Goal: Task Accomplishment & Management: Complete application form

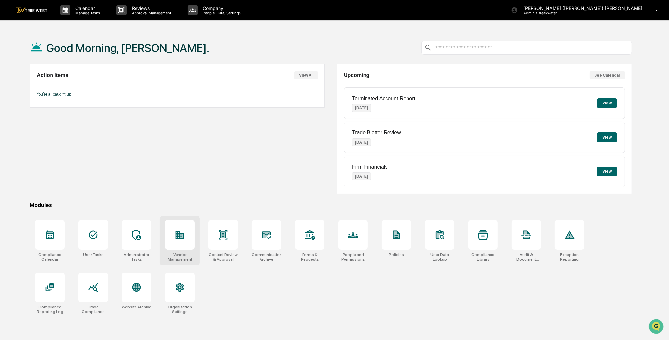
click at [190, 229] on div at bounding box center [180, 235] width 30 height 30
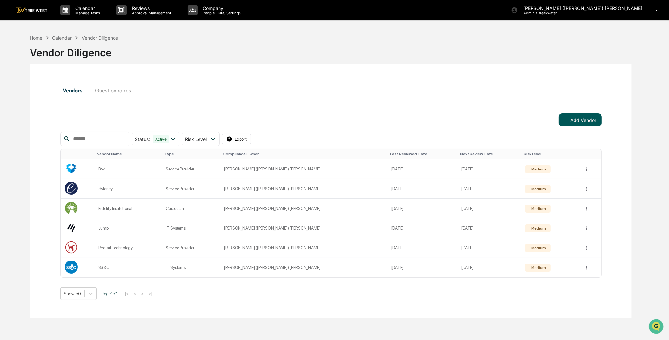
click at [583, 119] on button "Add Vendor" at bounding box center [580, 119] width 43 height 13
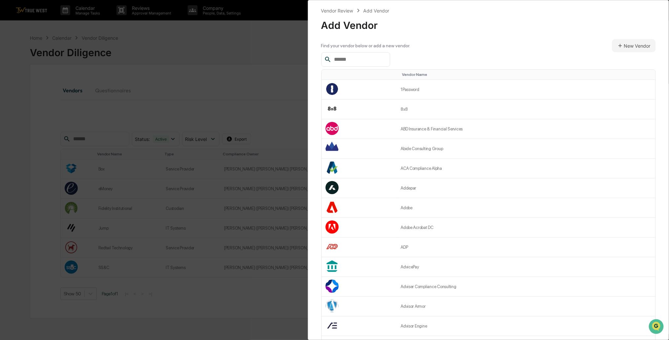
click at [338, 61] on input "text" at bounding box center [359, 59] width 56 height 9
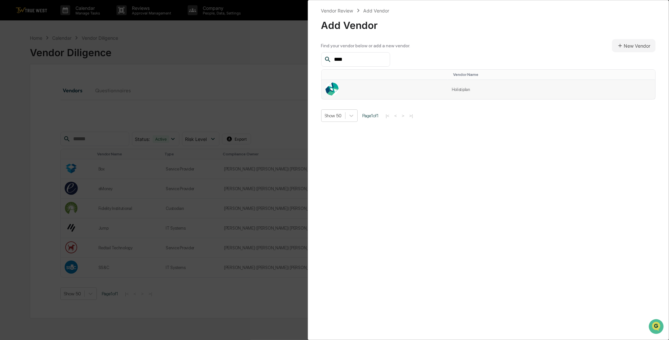
type input "****"
click at [448, 91] on td "Holistiplan" at bounding box center [551, 89] width 207 height 19
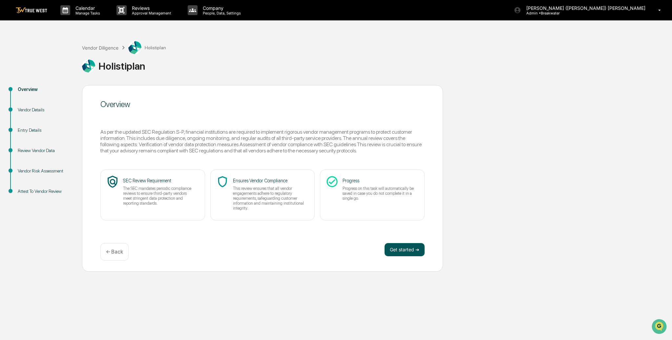
click at [409, 248] on button "Get started ➔" at bounding box center [405, 249] width 40 height 13
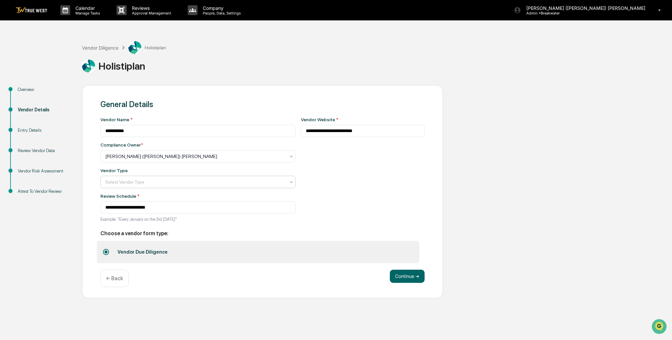
click at [257, 160] on div at bounding box center [195, 156] width 180 height 7
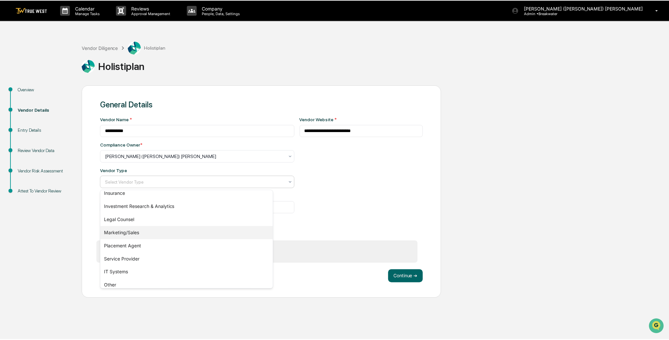
scroll to position [75, 0]
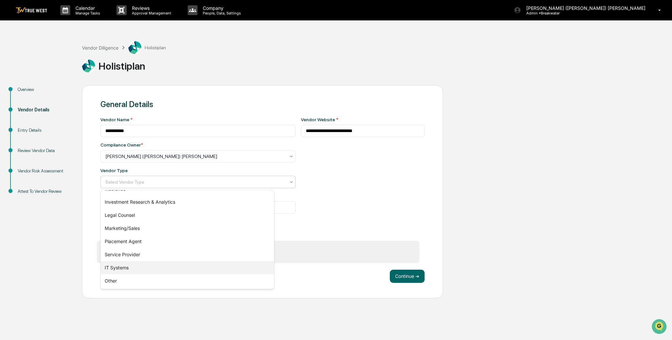
click at [124, 265] on div "IT Systems" at bounding box center [187, 267] width 173 height 13
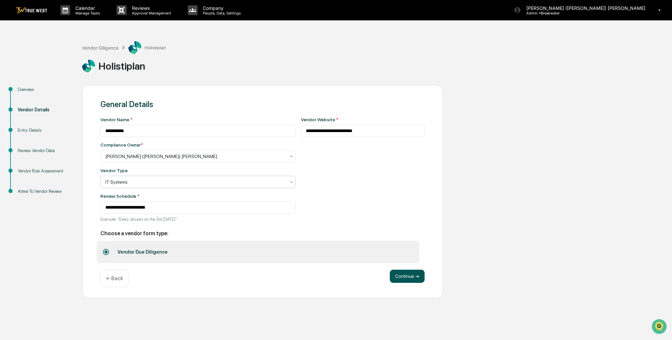
click at [405, 275] on button "Continue ➔" at bounding box center [407, 275] width 35 height 13
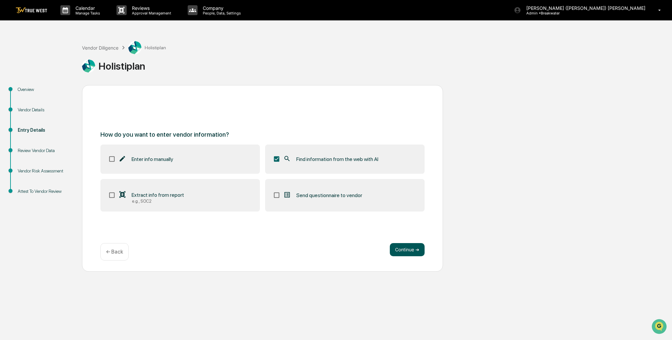
click at [400, 250] on button "Continue ➔" at bounding box center [407, 249] width 35 height 13
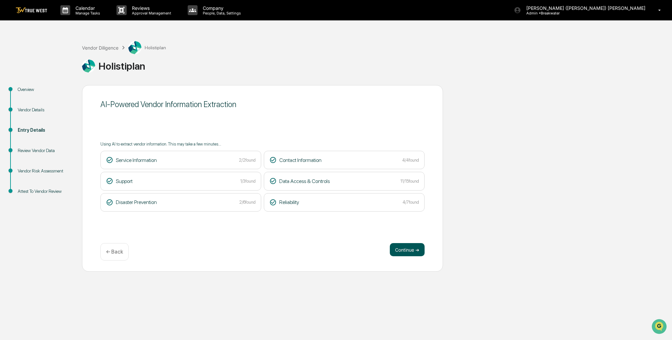
click at [403, 246] on button "Continue ➔" at bounding box center [407, 249] width 35 height 13
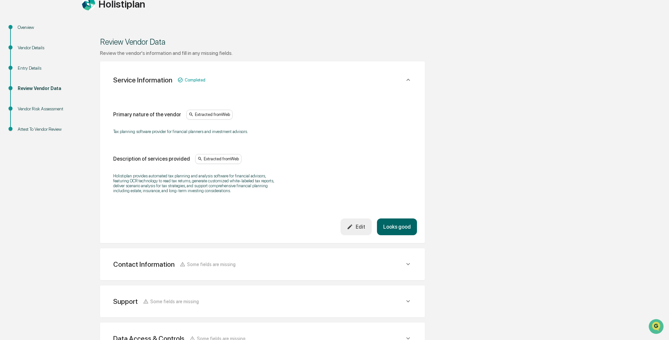
scroll to position [84, 0]
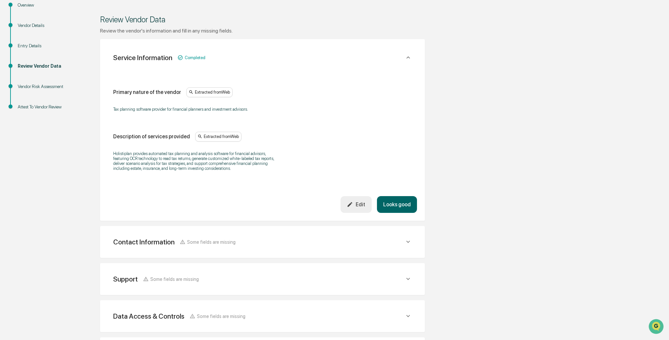
click at [352, 211] on button "Edit" at bounding box center [356, 204] width 31 height 17
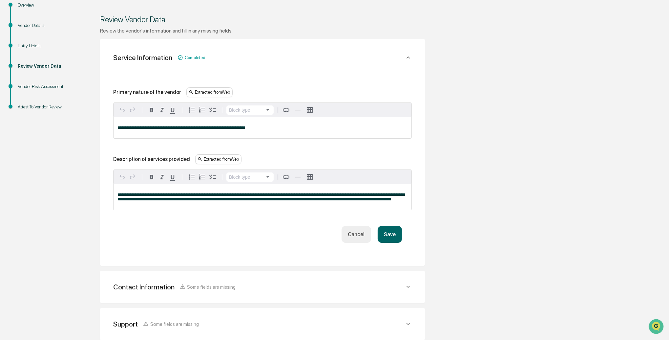
click at [203, 194] on span "**********" at bounding box center [261, 196] width 287 height 9
click at [217, 201] on span "**********" at bounding box center [261, 196] width 287 height 9
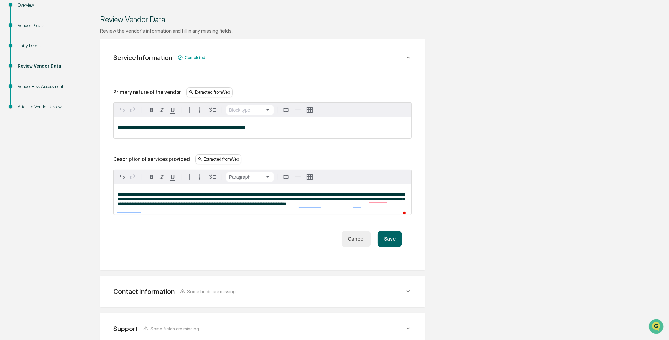
click at [389, 247] on button "Save" at bounding box center [390, 238] width 24 height 17
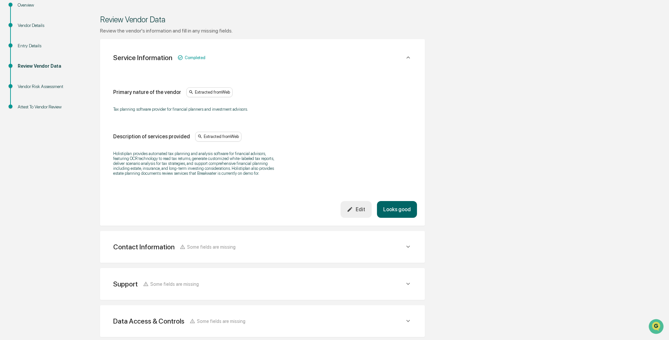
click at [391, 216] on button "Looks good" at bounding box center [397, 209] width 40 height 17
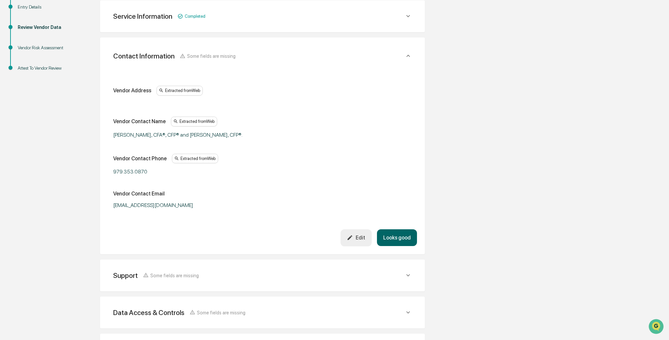
scroll to position [123, 0]
click at [404, 233] on button "Looks good" at bounding box center [397, 237] width 40 height 17
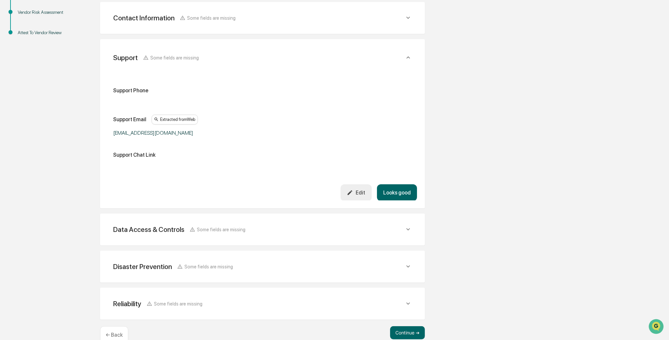
scroll to position [160, 0]
click at [408, 192] on button "Looks good" at bounding box center [397, 191] width 40 height 17
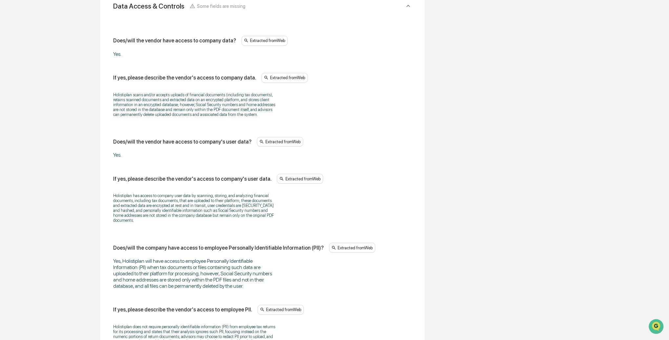
scroll to position [241, 0]
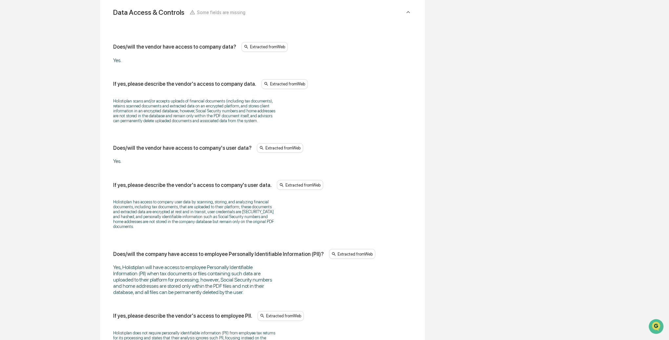
click at [207, 123] on p "Holistiplan scans and/or accepts uploads of financial documents (including tax …" at bounding box center [195, 110] width 164 height 25
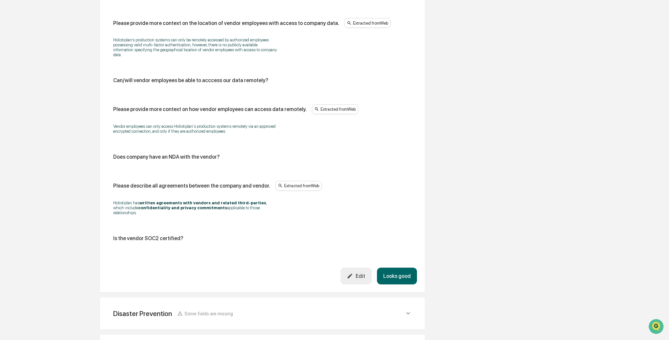
scroll to position [806, 0]
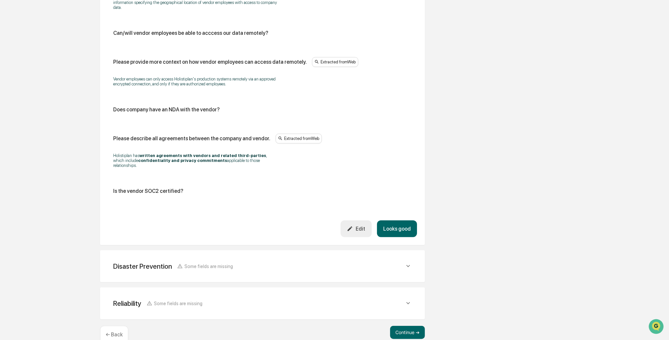
click at [353, 229] on icon "button" at bounding box center [350, 228] width 6 height 6
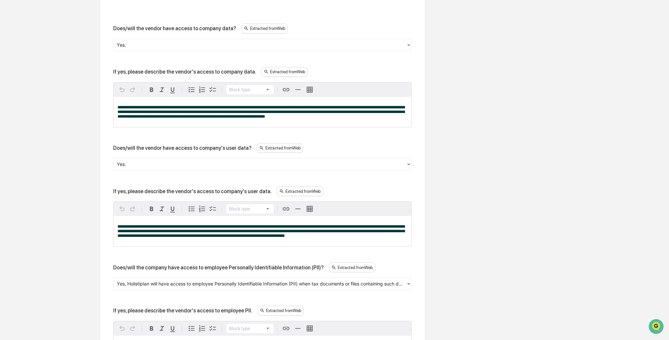
scroll to position [259, 0]
click at [152, 119] on p "**********" at bounding box center [263, 112] width 290 height 14
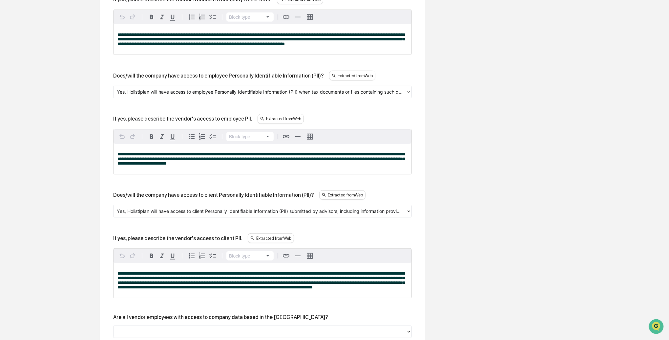
scroll to position [456, 0]
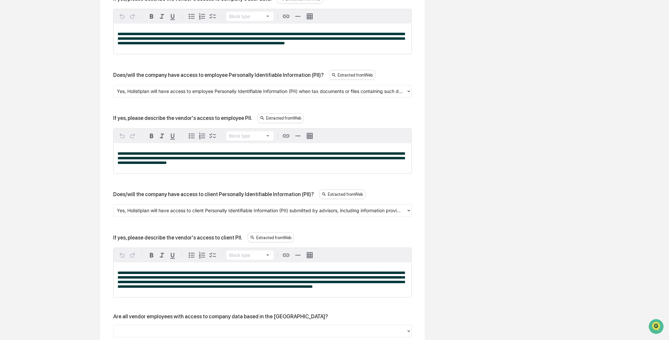
click at [155, 95] on div at bounding box center [260, 91] width 286 height 8
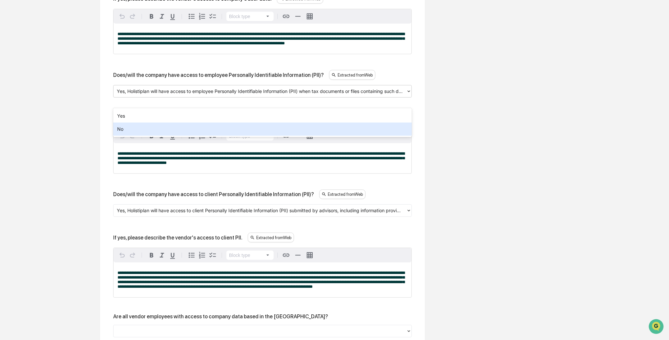
click at [142, 125] on div "No" at bounding box center [262, 128] width 299 height 13
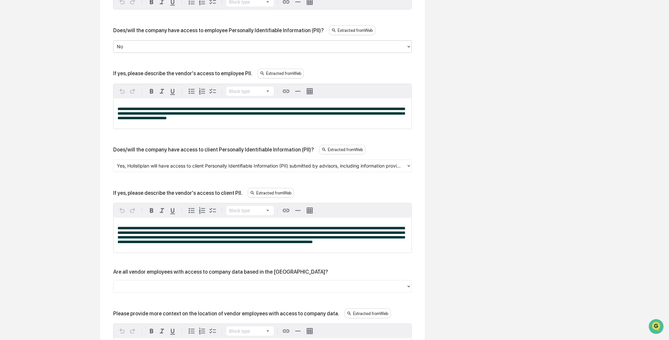
scroll to position [502, 0]
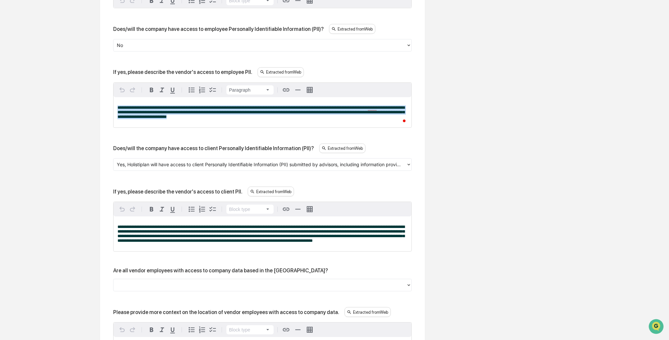
drag, startPoint x: 296, startPoint y: 127, endPoint x: 117, endPoint y: 117, distance: 179.1
click at [117, 117] on div "**********" at bounding box center [263, 112] width 298 height 30
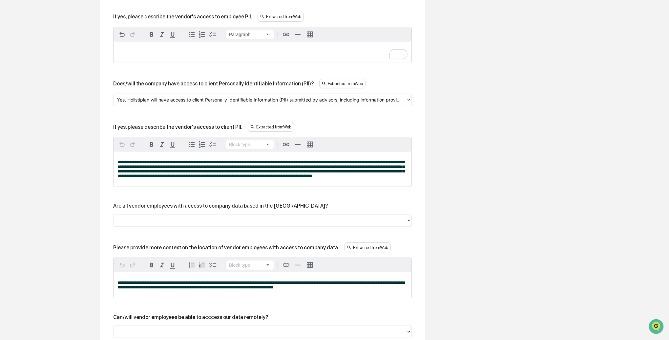
scroll to position [561, 0]
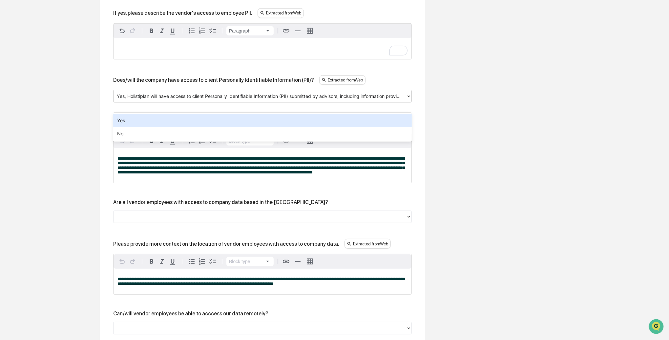
click at [186, 100] on div at bounding box center [260, 97] width 286 height 8
click at [163, 116] on div "Yes" at bounding box center [262, 120] width 299 height 13
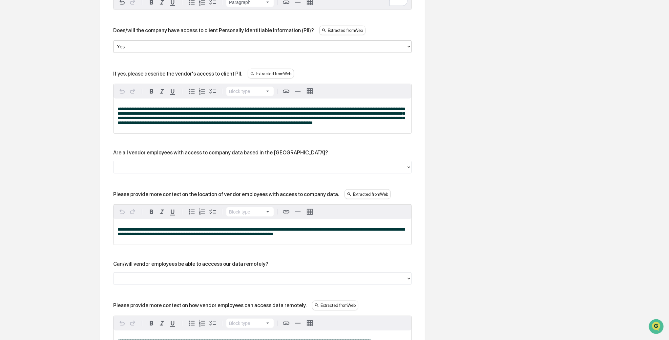
scroll to position [614, 0]
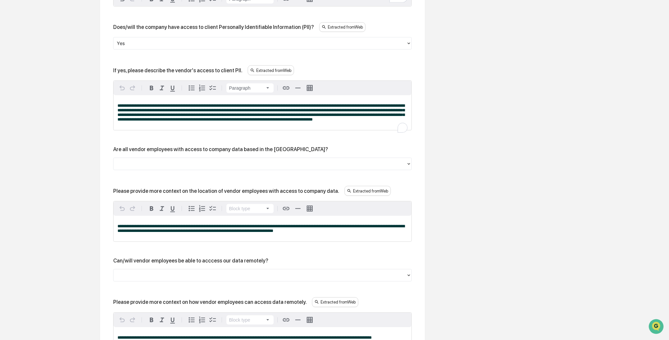
click at [253, 122] on p "**********" at bounding box center [263, 112] width 290 height 18
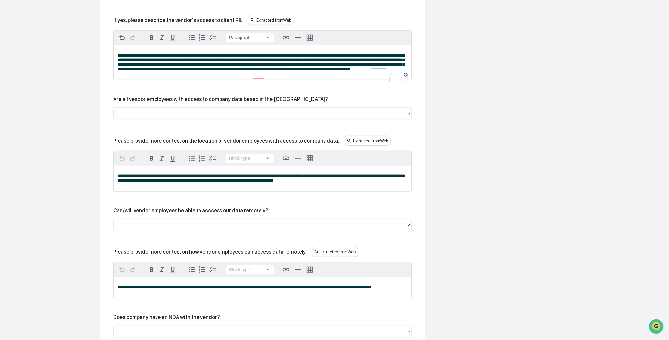
scroll to position [667, 0]
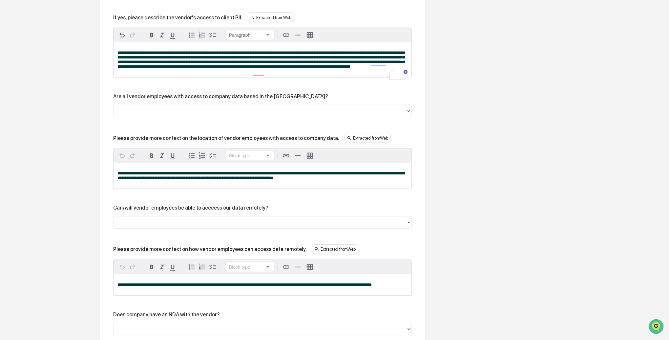
click at [140, 115] on div at bounding box center [260, 111] width 286 height 8
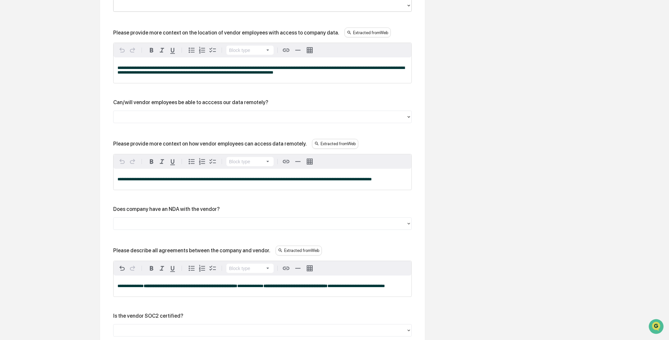
scroll to position [773, 0]
click at [142, 120] on div at bounding box center [260, 117] width 286 height 8
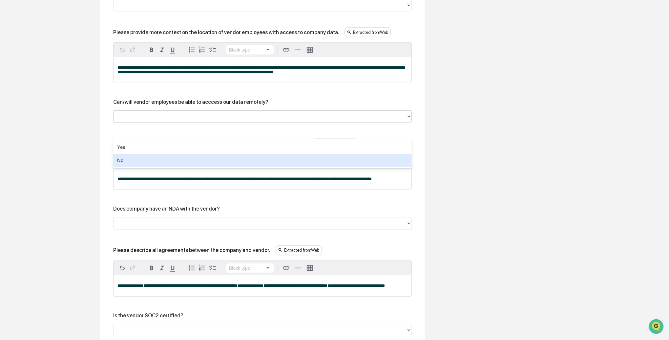
click at [136, 158] on div "No" at bounding box center [262, 160] width 299 height 13
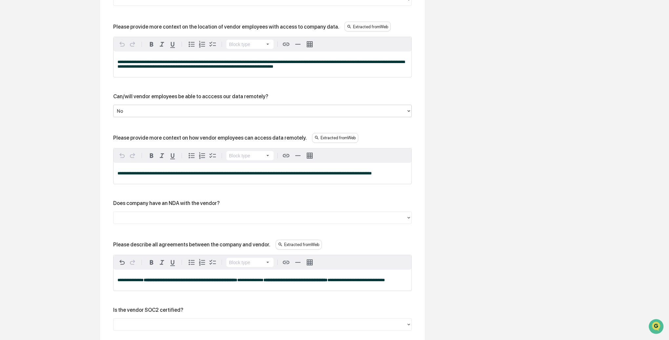
scroll to position [777, 0]
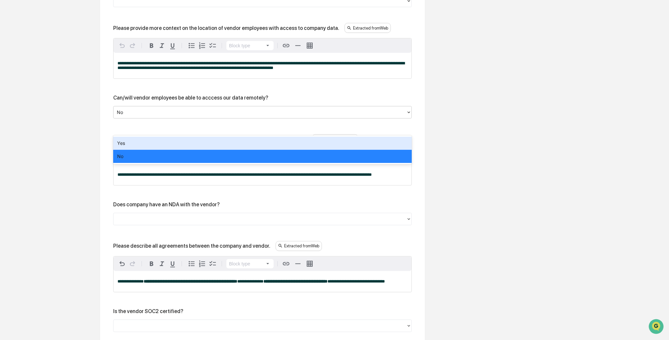
click at [127, 116] on div at bounding box center [260, 113] width 286 height 8
click at [124, 141] on div "Yes" at bounding box center [262, 143] width 299 height 13
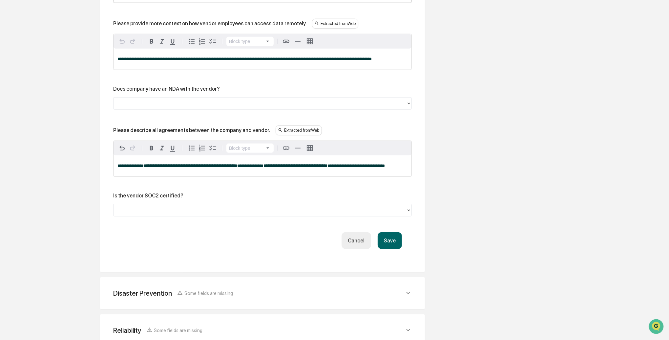
scroll to position [894, 0]
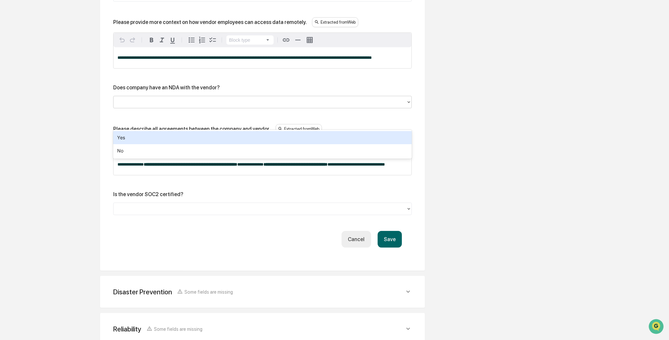
click at [138, 106] on div at bounding box center [260, 102] width 286 height 8
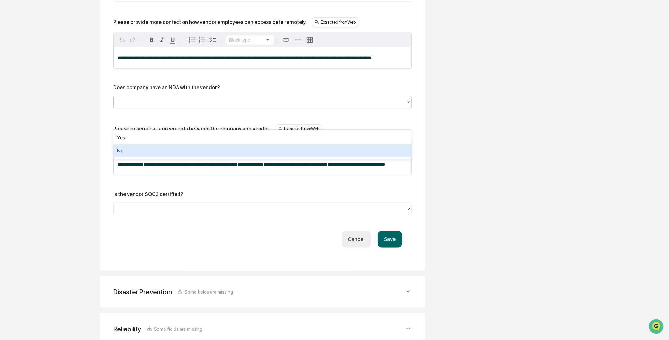
click at [130, 149] on div "No" at bounding box center [262, 150] width 299 height 13
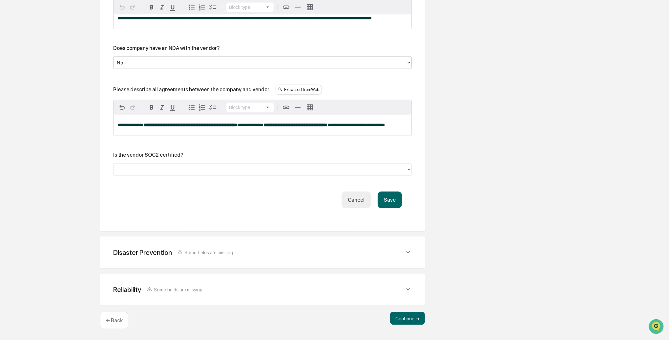
scroll to position [958, 0]
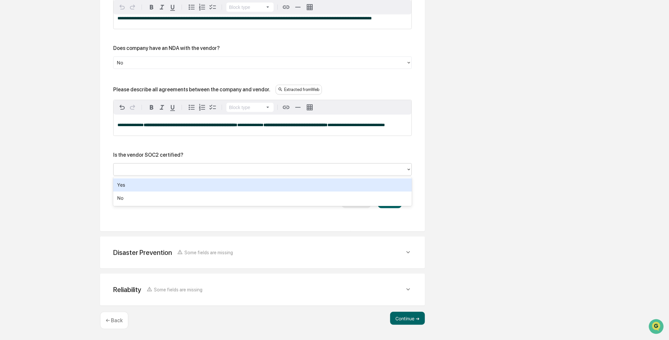
click at [192, 175] on div at bounding box center [262, 169] width 299 height 12
click at [183, 181] on div "Yes" at bounding box center [262, 184] width 299 height 13
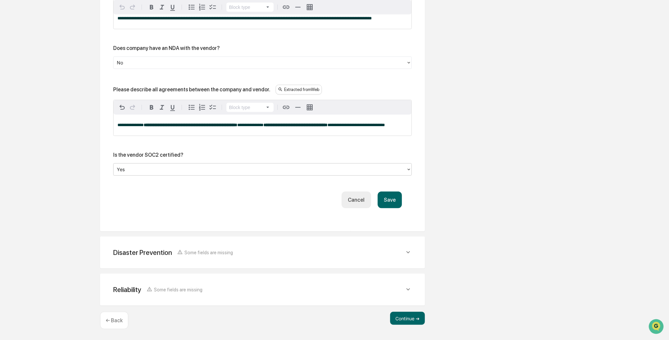
click at [396, 202] on button "Save" at bounding box center [390, 199] width 24 height 17
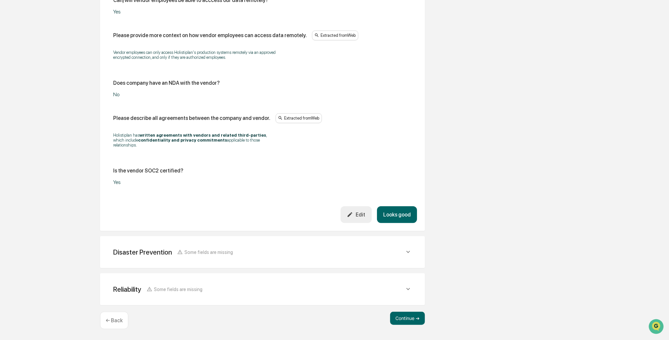
click at [403, 217] on button "Looks good" at bounding box center [397, 214] width 40 height 17
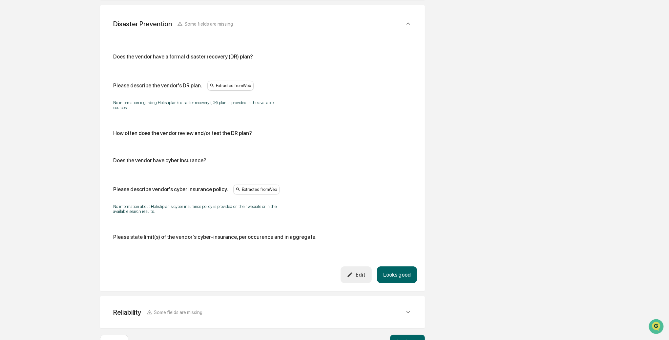
scroll to position [287, 0]
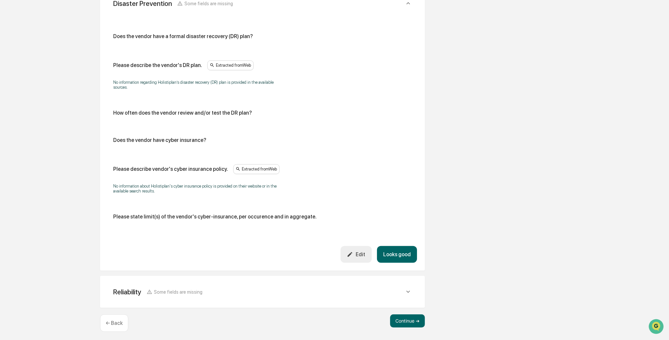
click at [402, 251] on button "Looks good" at bounding box center [397, 254] width 40 height 17
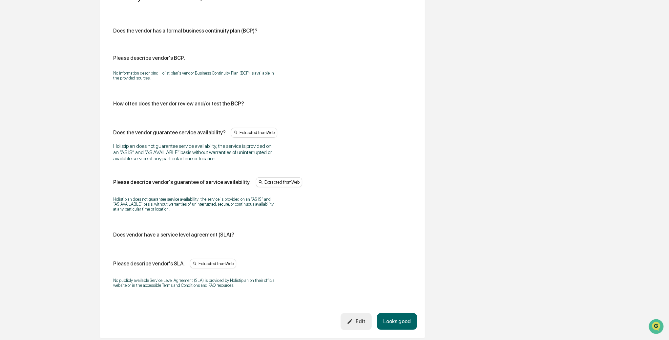
scroll to position [331, 0]
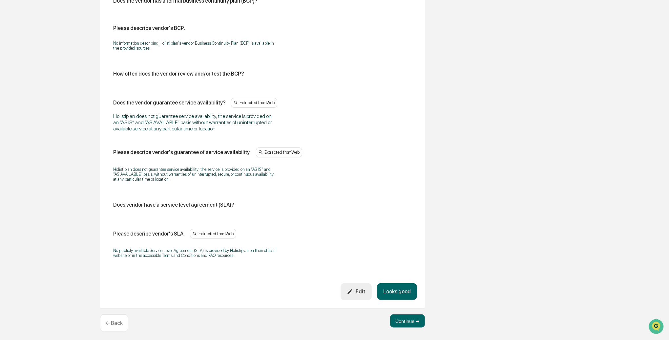
click at [399, 288] on button "Looks good" at bounding box center [397, 291] width 40 height 17
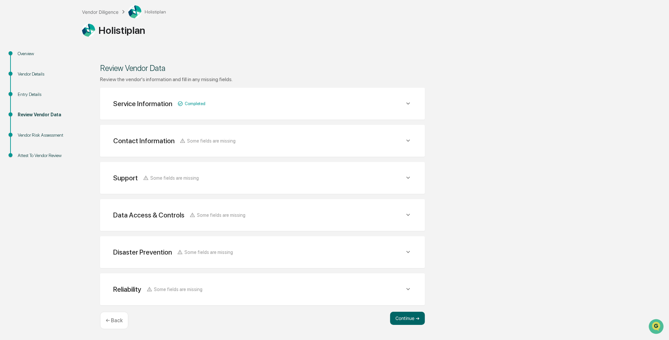
scroll to position [34, 0]
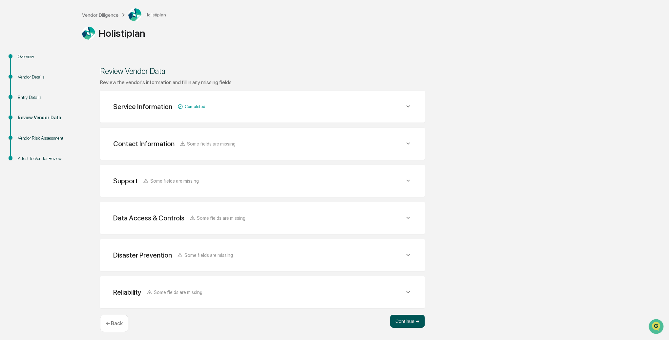
click at [416, 320] on button "Continue ➔" at bounding box center [407, 320] width 35 height 13
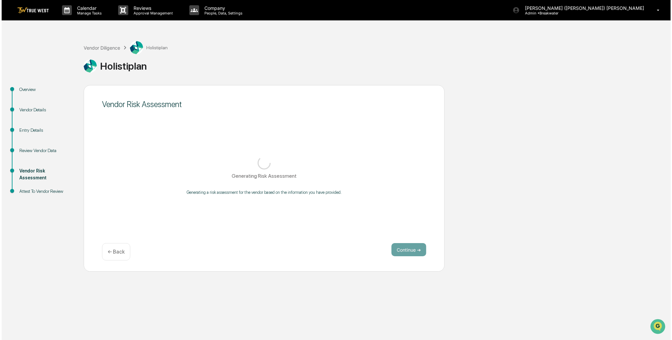
scroll to position [0, 0]
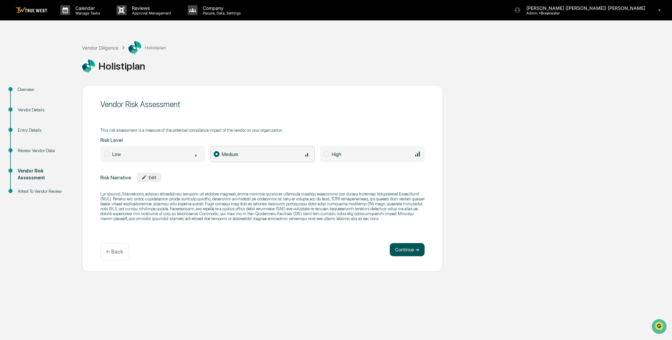
click at [395, 245] on button "Continue ➔" at bounding box center [407, 249] width 35 height 13
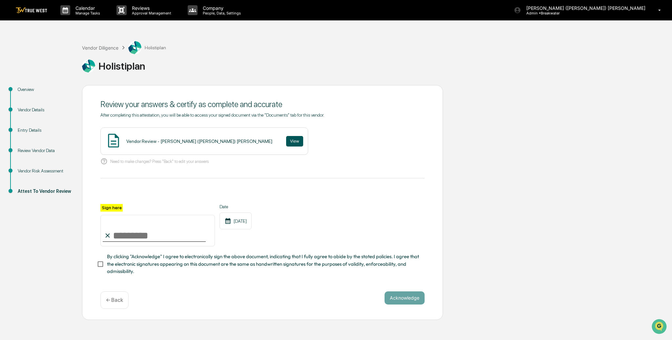
click at [286, 140] on button "View" at bounding box center [294, 141] width 17 height 11
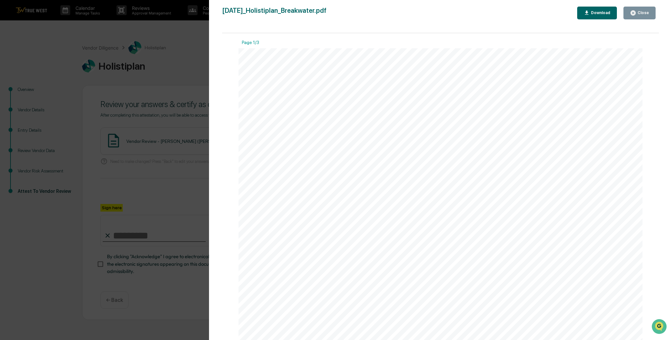
click at [647, 18] on button "Close" at bounding box center [640, 13] width 32 height 13
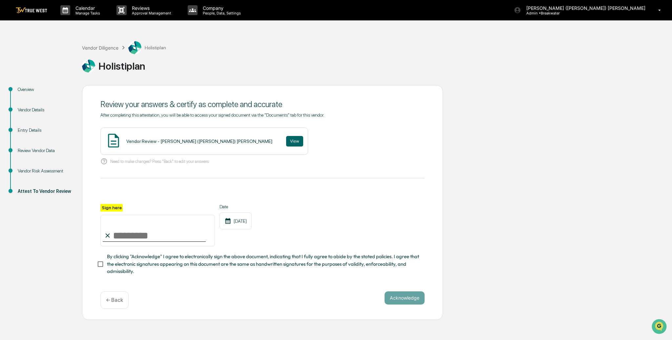
click at [160, 232] on input "Sign here" at bounding box center [157, 231] width 115 height 32
type input "**********"
click at [407, 295] on button "Acknowledge" at bounding box center [405, 297] width 40 height 13
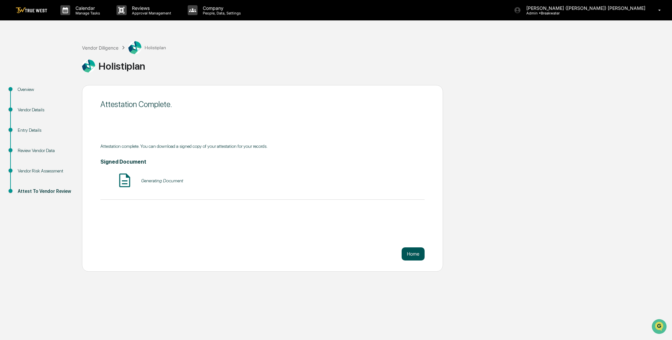
click at [409, 251] on button "Home" at bounding box center [413, 253] width 23 height 13
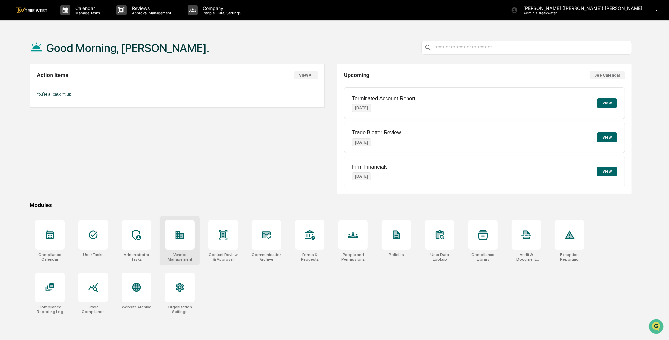
click at [182, 236] on icon at bounding box center [182, 235] width 4 height 4
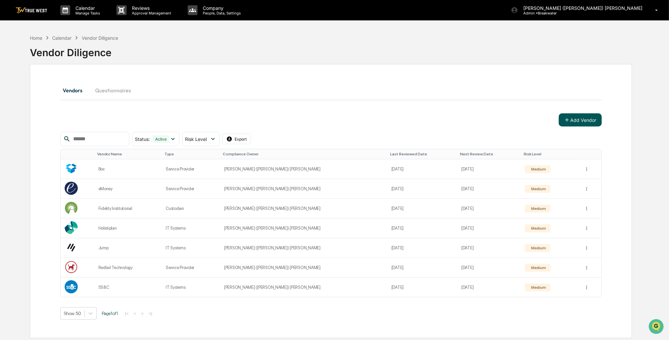
click at [569, 121] on icon at bounding box center [567, 120] width 6 height 6
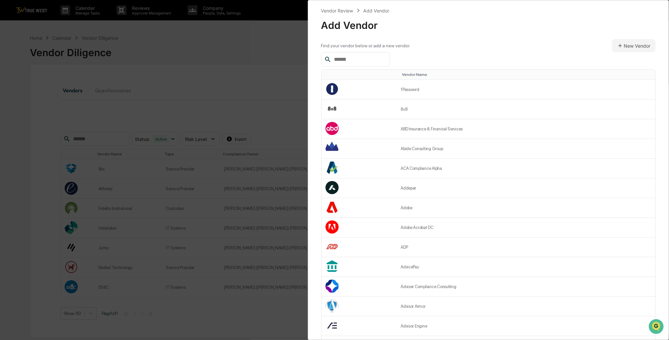
click at [340, 59] on input "text" at bounding box center [359, 59] width 56 height 9
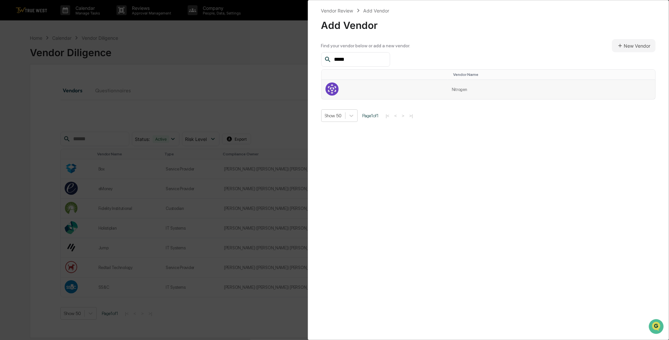
type input "*****"
click at [452, 91] on td "Nitrogen" at bounding box center [551, 89] width 207 height 19
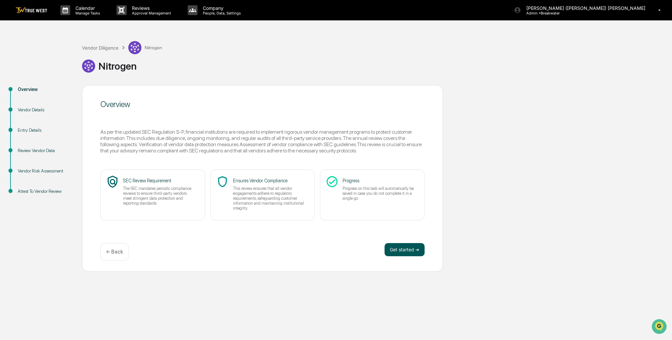
click at [405, 250] on button "Get started ➔" at bounding box center [405, 249] width 40 height 13
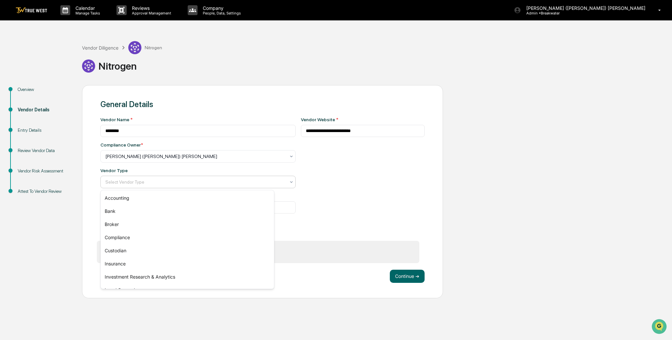
click at [141, 181] on div at bounding box center [195, 182] width 180 height 7
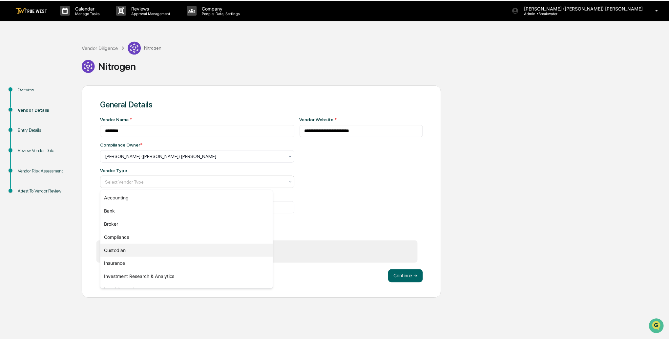
scroll to position [75, 0]
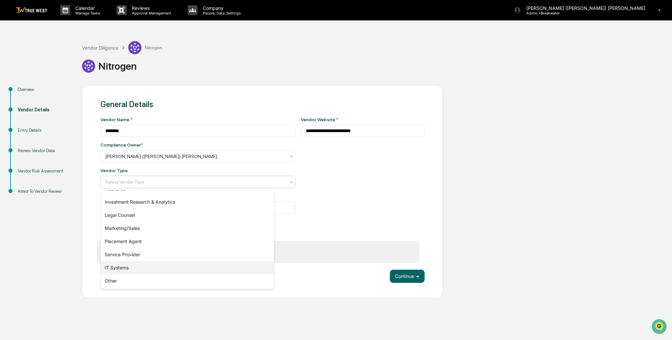
click at [124, 263] on div "IT Systems" at bounding box center [187, 267] width 173 height 13
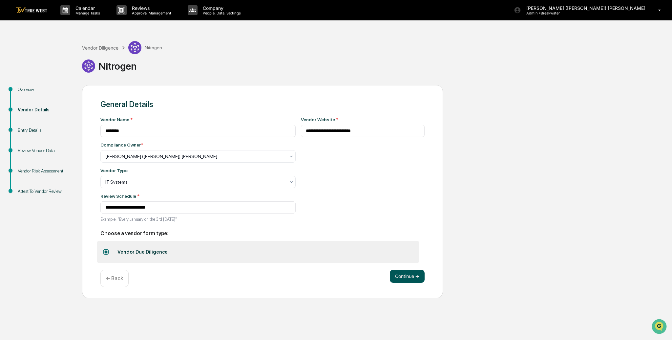
click at [411, 277] on button "Continue ➔" at bounding box center [407, 275] width 35 height 13
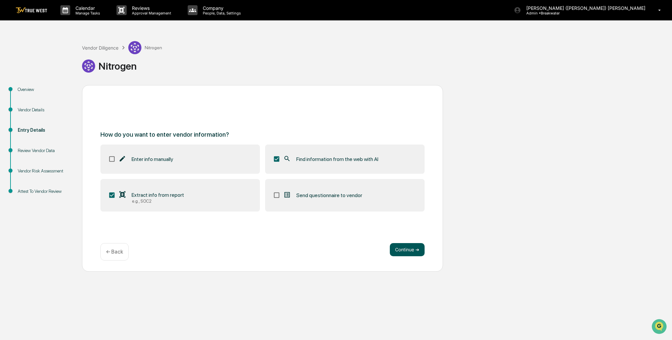
click at [406, 249] on button "Continue ➔" at bounding box center [407, 249] width 35 height 13
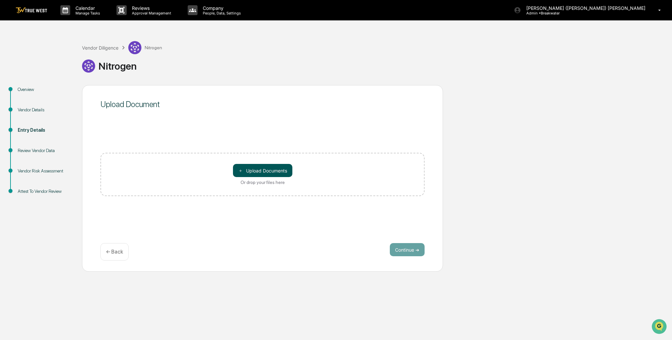
click at [256, 171] on button "＋ Upload Documents" at bounding box center [262, 170] width 59 height 13
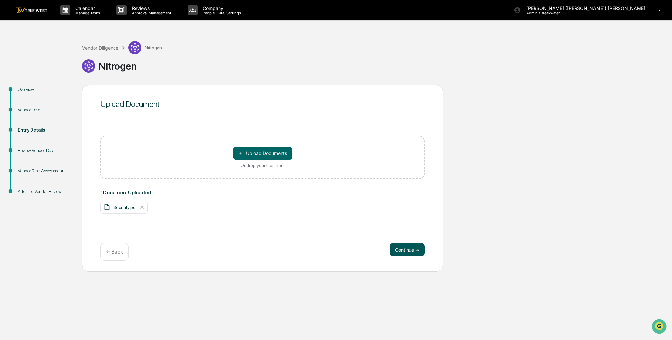
click at [399, 250] on button "Continue ➔" at bounding box center [407, 249] width 35 height 13
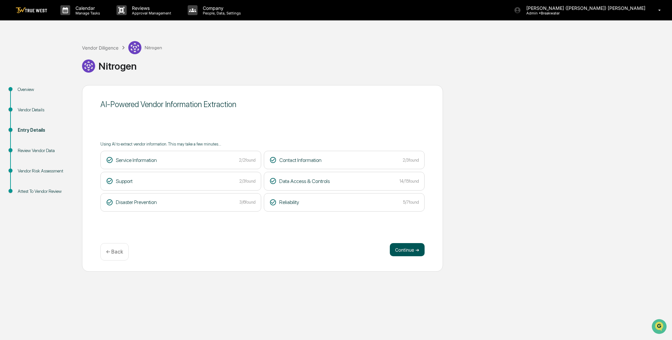
click at [416, 248] on button "Continue ➔" at bounding box center [407, 249] width 35 height 13
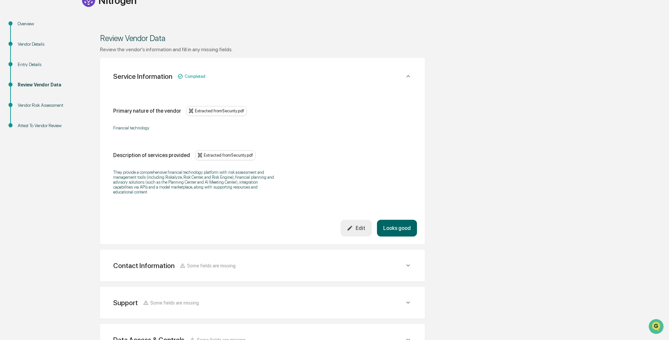
scroll to position [65, 0]
click at [401, 229] on button "Looks good" at bounding box center [397, 228] width 40 height 17
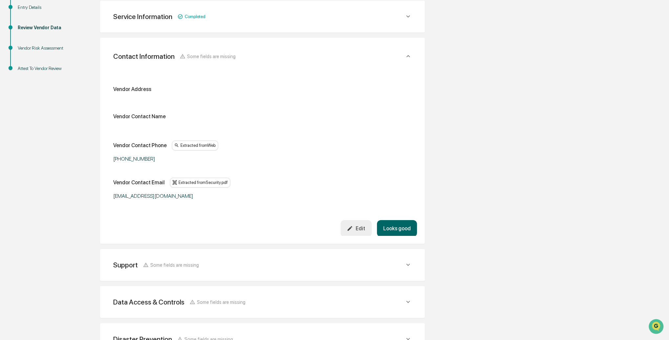
scroll to position [123, 0]
drag, startPoint x: 401, startPoint y: 224, endPoint x: 243, endPoint y: 240, distance: 159.1
click at [400, 224] on button "Looks good" at bounding box center [397, 228] width 40 height 17
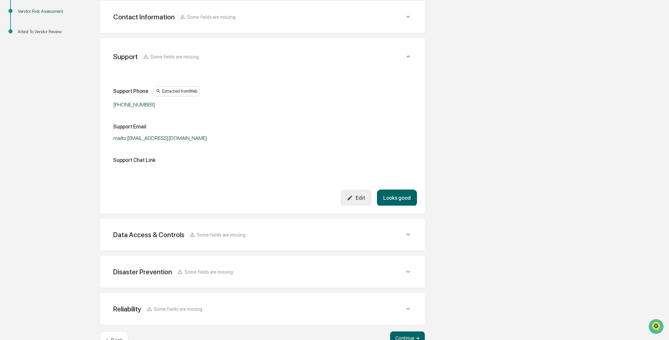
scroll to position [160, 0]
click at [351, 196] on icon "button" at bounding box center [350, 197] width 6 height 6
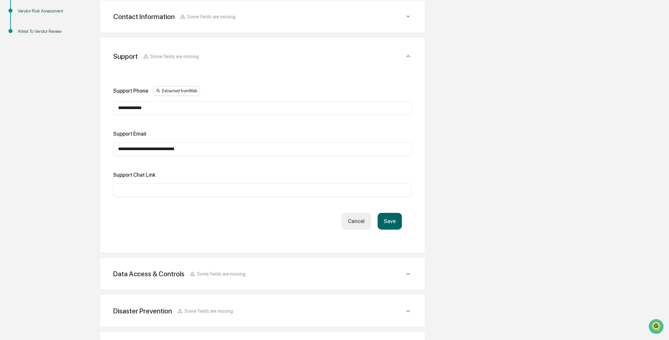
drag, startPoint x: 133, startPoint y: 147, endPoint x: 95, endPoint y: 148, distance: 38.1
click at [95, 148] on div "**********" at bounding box center [262, 161] width 361 height 473
type input "**********"
click at [393, 223] on button "Save" at bounding box center [390, 221] width 24 height 17
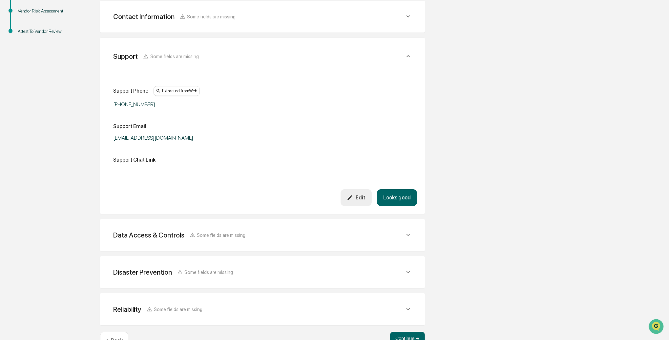
click at [405, 196] on button "Looks good" at bounding box center [397, 197] width 40 height 17
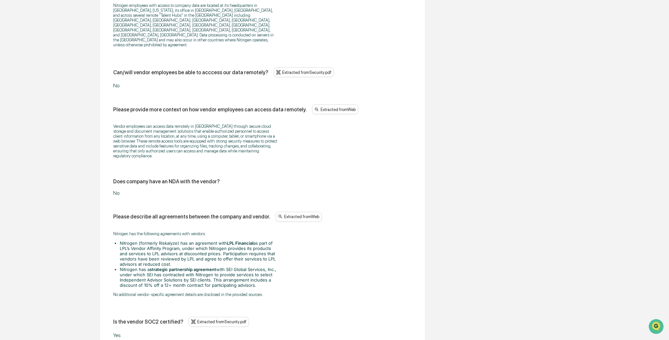
scroll to position [835, 0]
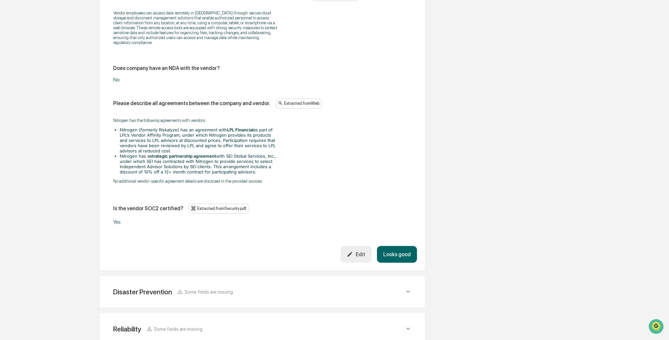
click at [365, 257] on div "Edit" at bounding box center [356, 254] width 18 height 6
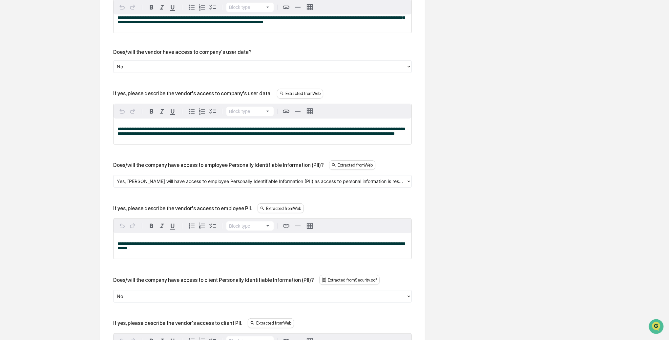
scroll to position [354, 0]
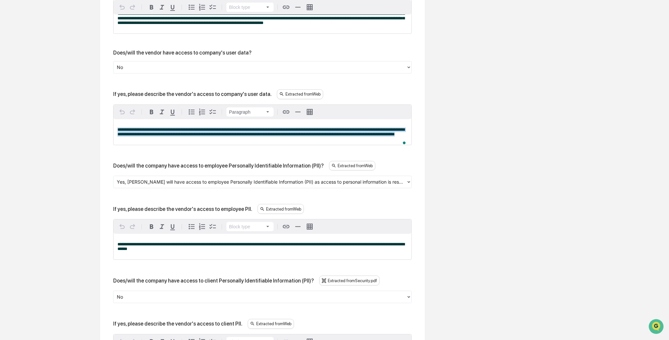
drag, startPoint x: 106, startPoint y: 131, endPoint x: 102, endPoint y: 129, distance: 4.5
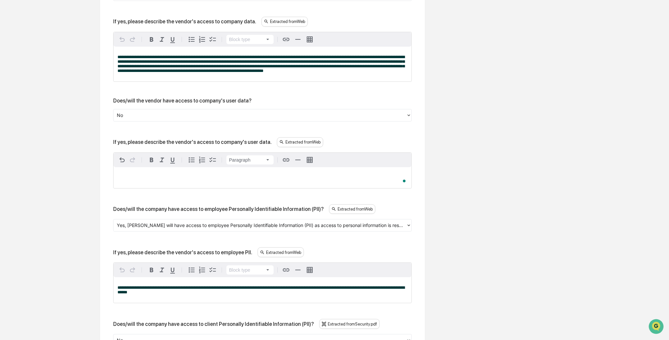
scroll to position [305, 0]
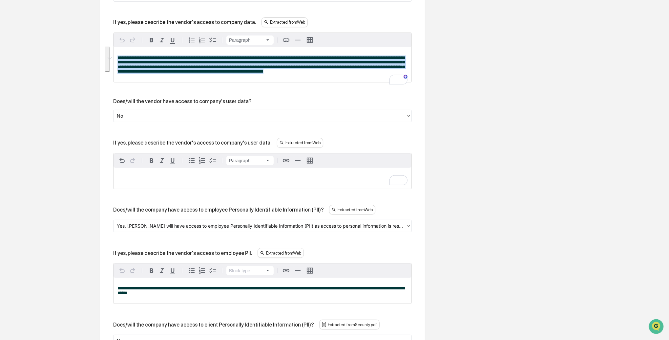
drag, startPoint x: 222, startPoint y: 74, endPoint x: 116, endPoint y: 54, distance: 107.8
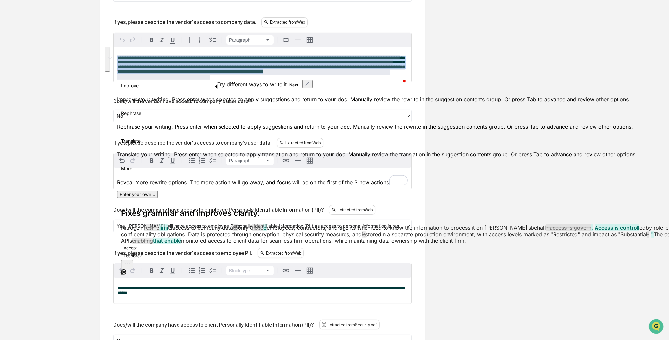
click at [147, 64] on span "**********" at bounding box center [261, 64] width 287 height 18
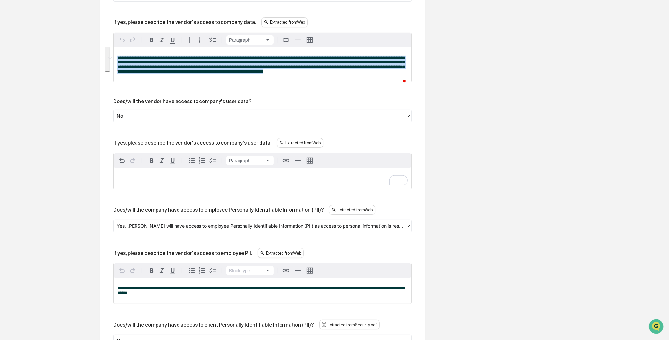
drag, startPoint x: 213, startPoint y: 76, endPoint x: 116, endPoint y: 52, distance: 100.7
click at [116, 52] on div "**********" at bounding box center [263, 64] width 298 height 35
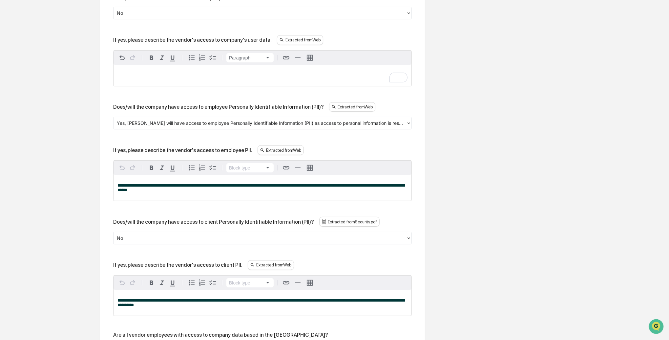
scroll to position [401, 0]
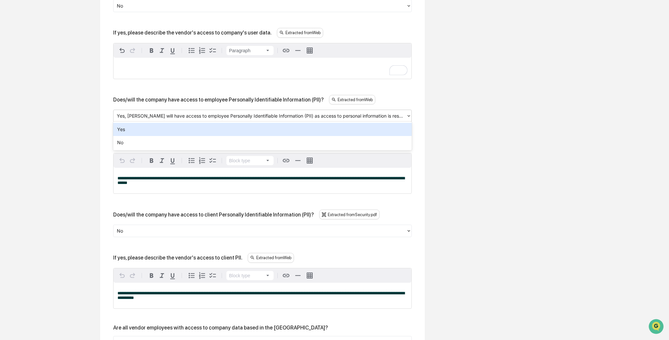
click at [156, 114] on div at bounding box center [260, 116] width 286 height 8
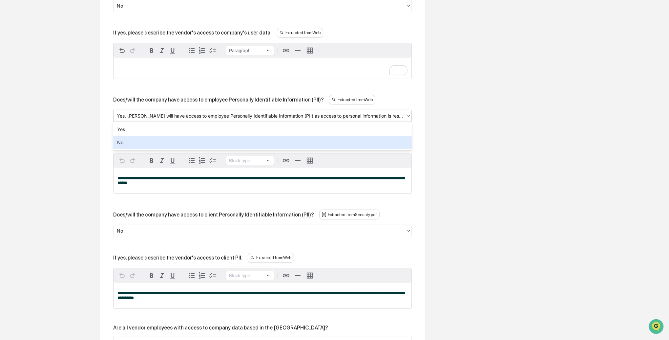
click at [139, 140] on div "No" at bounding box center [262, 142] width 299 height 13
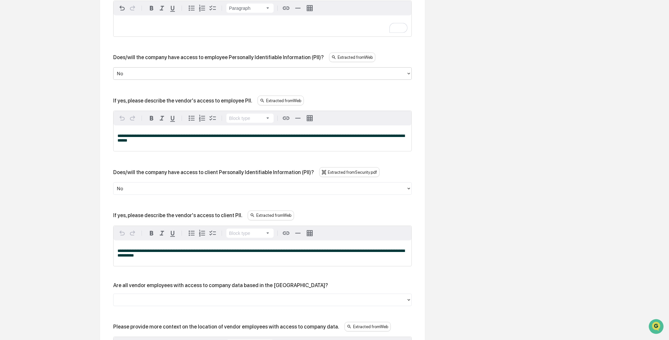
scroll to position [444, 0]
drag, startPoint x: 183, startPoint y: 139, endPoint x: 109, endPoint y: 132, distance: 74.1
click at [109, 132] on div "**********" at bounding box center [262, 278] width 309 height 917
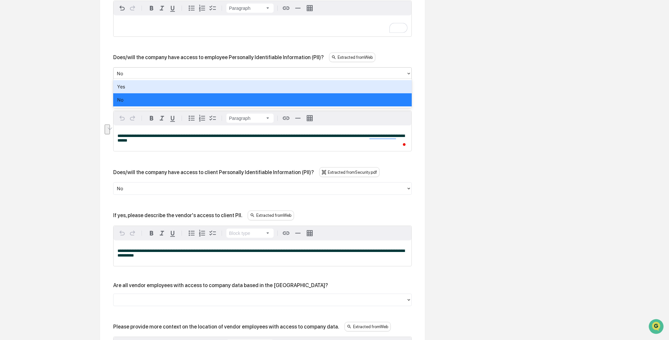
click at [157, 71] on div at bounding box center [260, 74] width 286 height 8
click at [149, 85] on div "Yes" at bounding box center [262, 86] width 299 height 13
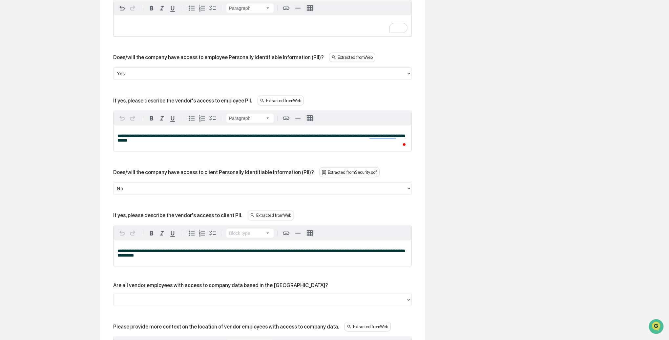
click at [191, 141] on div "**********" at bounding box center [263, 138] width 298 height 26
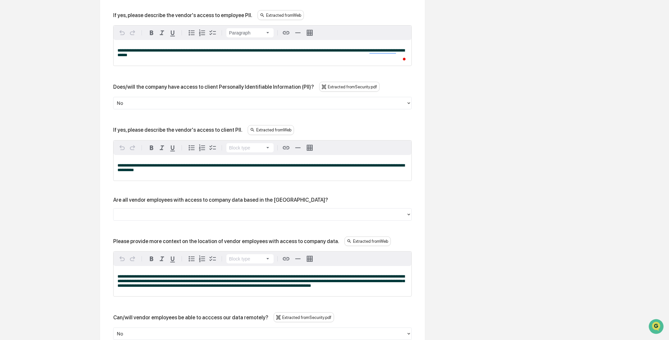
scroll to position [529, 0]
click at [188, 169] on p "**********" at bounding box center [263, 167] width 290 height 9
click at [189, 169] on p "**********" at bounding box center [263, 167] width 290 height 9
drag, startPoint x: 150, startPoint y: 97, endPoint x: 149, endPoint y: 102, distance: 4.3
click at [150, 99] on div at bounding box center [260, 103] width 286 height 8
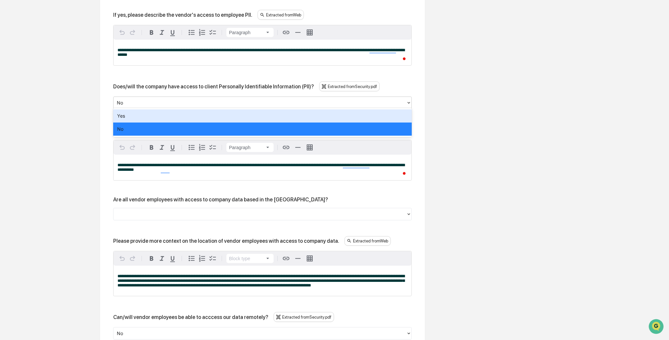
click at [146, 113] on div "Yes" at bounding box center [262, 115] width 299 height 13
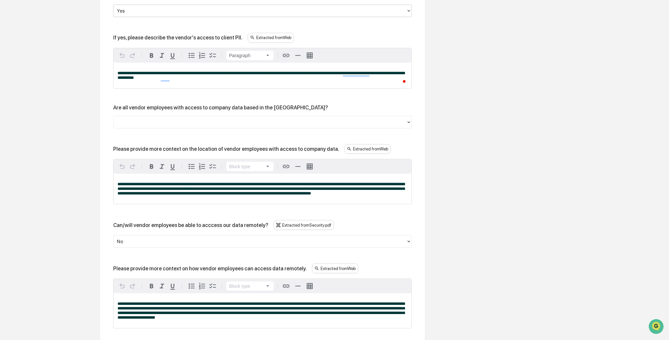
scroll to position [626, 0]
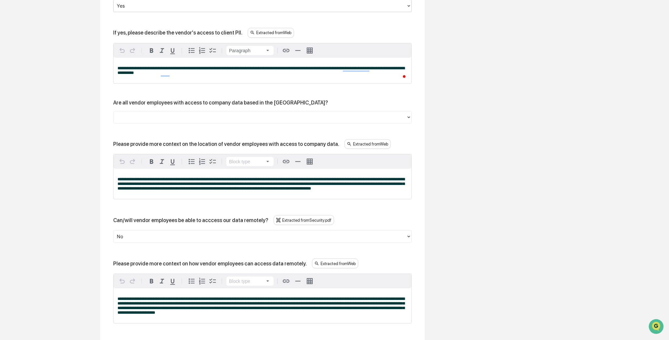
click at [141, 118] on div at bounding box center [260, 117] width 286 height 8
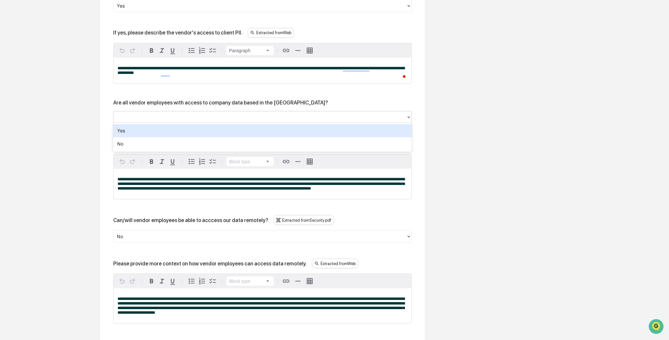
click at [135, 129] on div "Yes" at bounding box center [262, 130] width 299 height 13
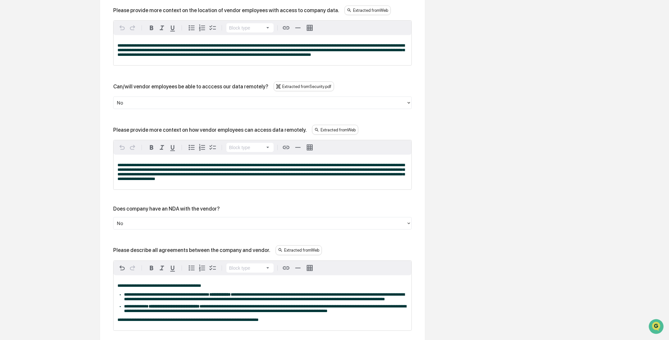
scroll to position [761, 0]
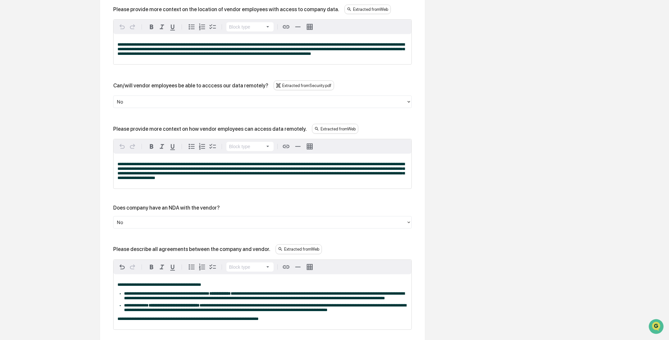
click at [134, 106] on div at bounding box center [260, 102] width 286 height 8
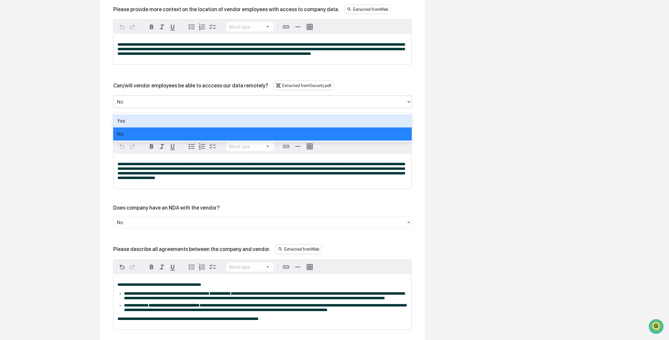
drag, startPoint x: 132, startPoint y: 118, endPoint x: 114, endPoint y: 120, distance: 17.5
click at [132, 118] on div "Yes" at bounding box center [262, 120] width 299 height 13
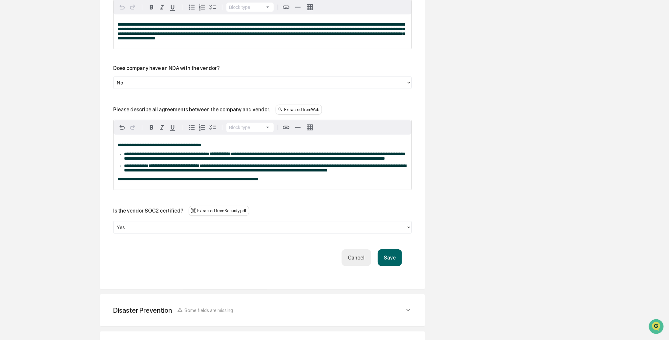
scroll to position [900, 0]
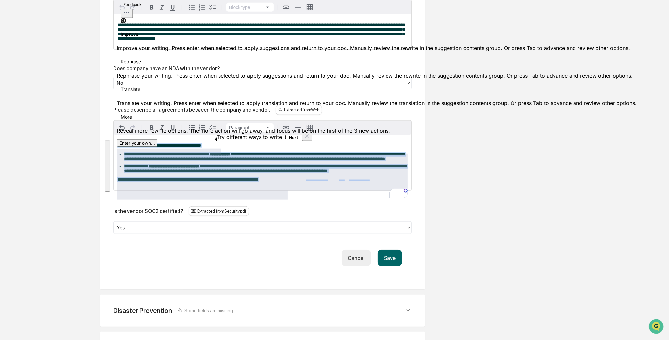
drag, startPoint x: 291, startPoint y: 198, endPoint x: 160, endPoint y: 180, distance: 132.2
click at [160, 180] on div "**********" at bounding box center [263, 162] width 298 height 55
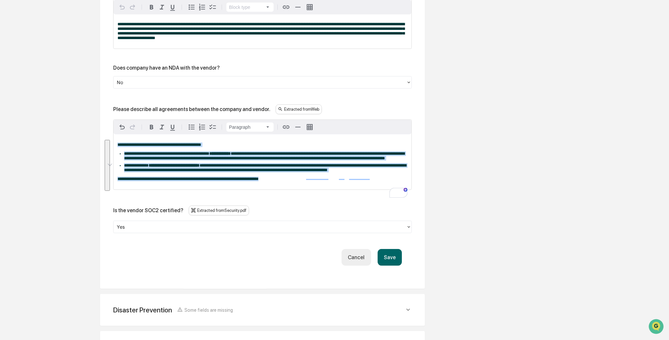
click at [275, 160] on li "**********" at bounding box center [266, 155] width 284 height 9
drag, startPoint x: 213, startPoint y: 168, endPoint x: 158, endPoint y: 151, distance: 58.1
click at [158, 151] on div "**********" at bounding box center [263, 161] width 298 height 55
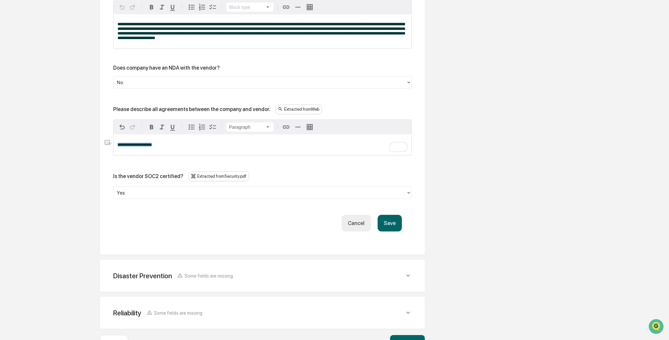
drag, startPoint x: 167, startPoint y: 148, endPoint x: 118, endPoint y: 148, distance: 49.2
click at [118, 147] on p "**********" at bounding box center [263, 144] width 290 height 5
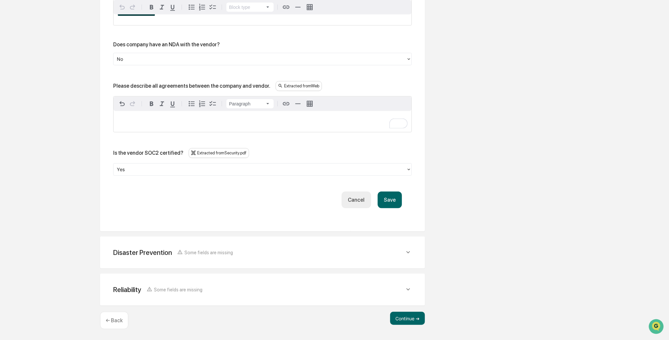
scroll to position [928, 0]
click at [394, 200] on button "Save" at bounding box center [390, 199] width 24 height 17
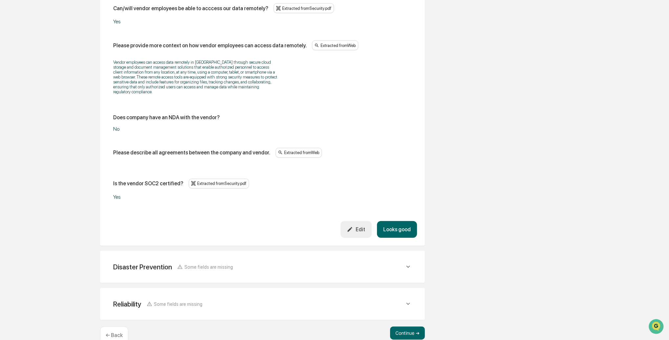
click at [402, 221] on button "Looks good" at bounding box center [397, 229] width 40 height 17
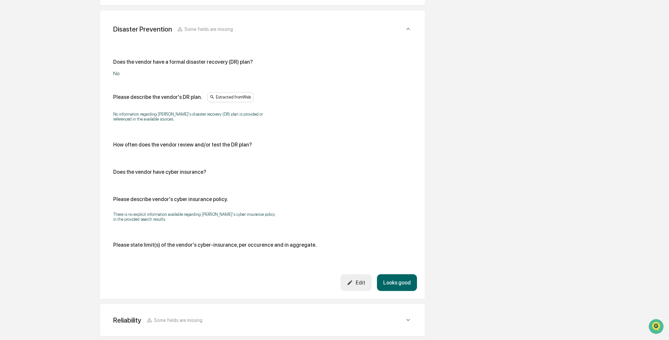
scroll to position [290, 0]
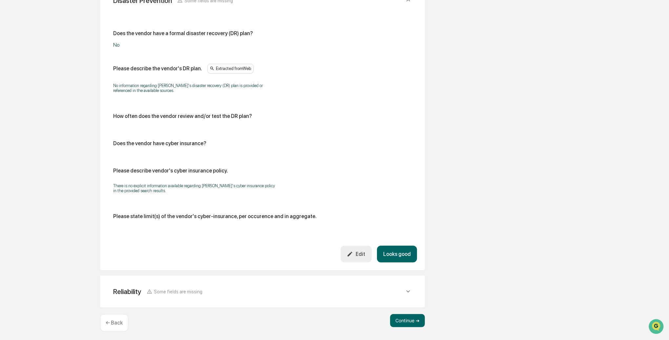
click at [406, 254] on button "Looks good" at bounding box center [397, 254] width 40 height 17
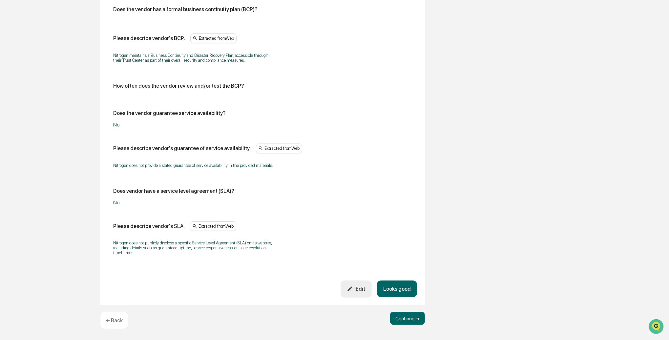
scroll to position [358, 0]
click at [395, 287] on button "Looks good" at bounding box center [397, 288] width 40 height 17
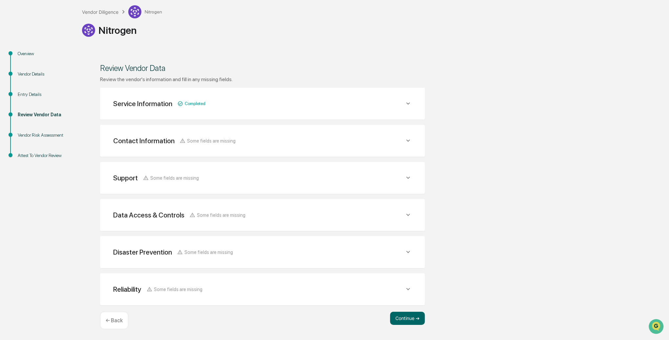
scroll to position [34, 0]
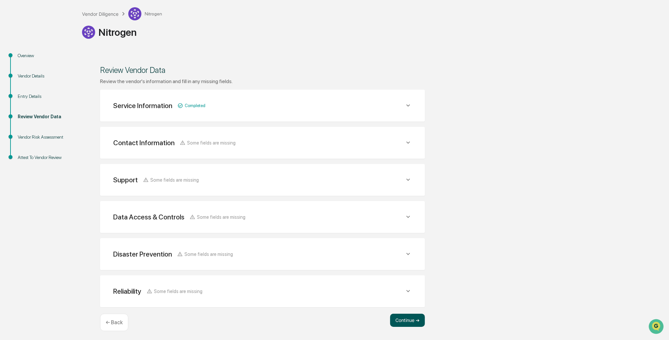
drag, startPoint x: 404, startPoint y: 318, endPoint x: 389, endPoint y: 315, distance: 14.7
click at [404, 318] on button "Continue ➔" at bounding box center [407, 319] width 35 height 13
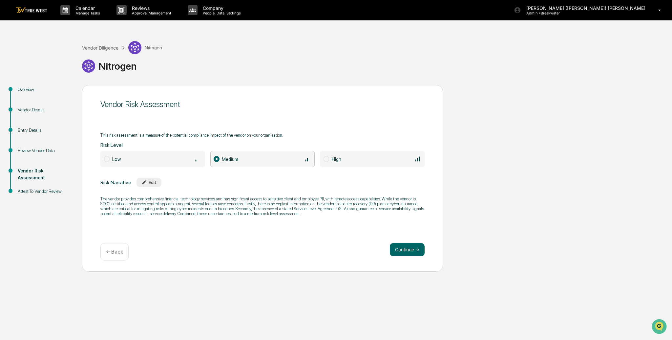
drag, startPoint x: 399, startPoint y: 252, endPoint x: 352, endPoint y: 240, distance: 48.7
click at [399, 252] on button "Continue ➔" at bounding box center [407, 249] width 35 height 13
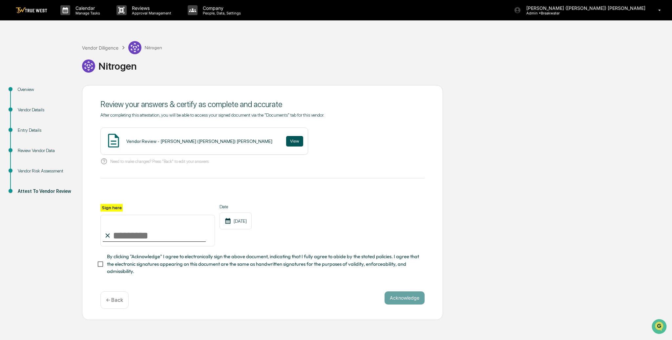
click at [286, 141] on button "View" at bounding box center [294, 141] width 17 height 11
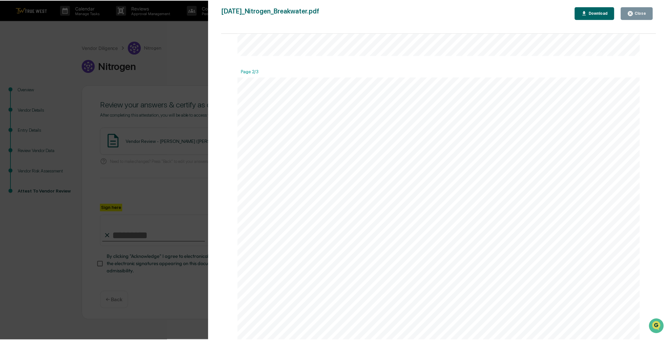
scroll to position [565, 0]
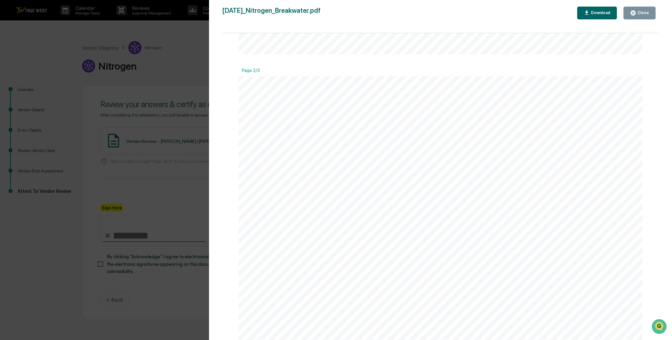
click at [188, 71] on div "Version History [DATE] 02:11 PM [PERSON_NAME] ([PERSON_NAME]) [PERSON_NAME] [DA…" at bounding box center [336, 170] width 672 height 340
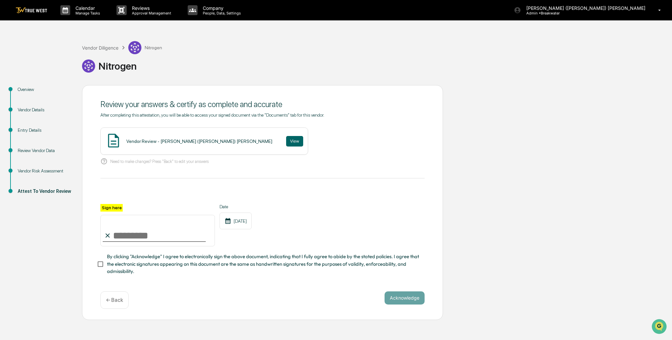
click at [143, 230] on input "Sign here" at bounding box center [157, 231] width 115 height 32
type input "**********"
click at [397, 298] on button "Acknowledge" at bounding box center [405, 297] width 40 height 13
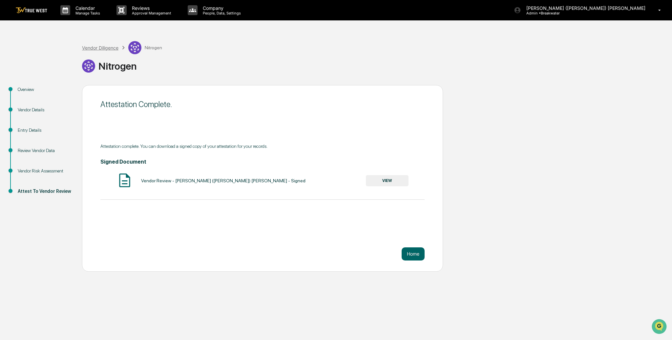
click at [108, 48] on div "Vendor Diligence" at bounding box center [100, 48] width 36 height 6
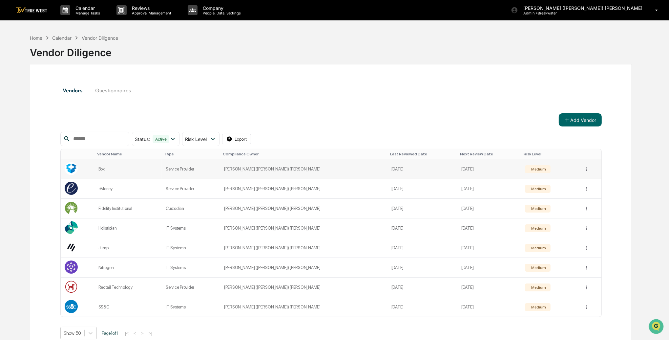
click at [202, 164] on td "Service Provider" at bounding box center [191, 169] width 58 height 20
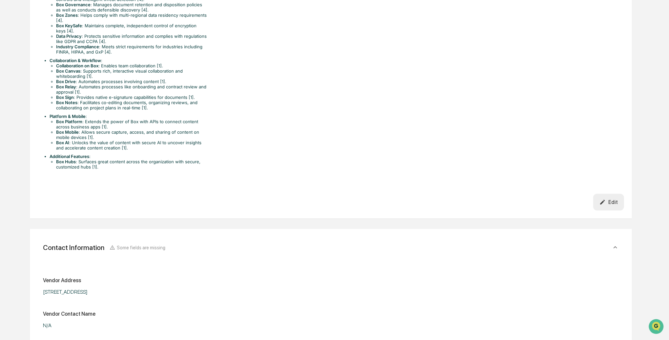
scroll to position [575, 0]
click at [601, 201] on icon "button" at bounding box center [603, 202] width 6 height 6
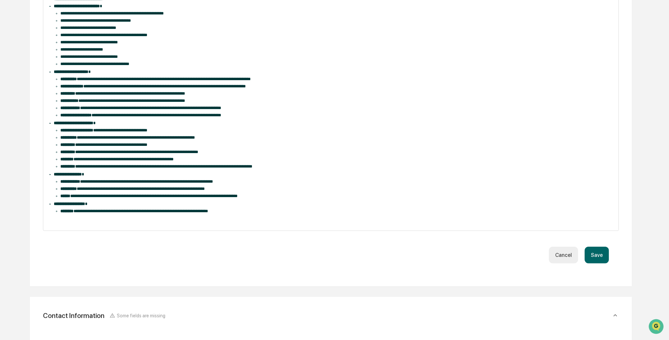
scroll to position [553, 0]
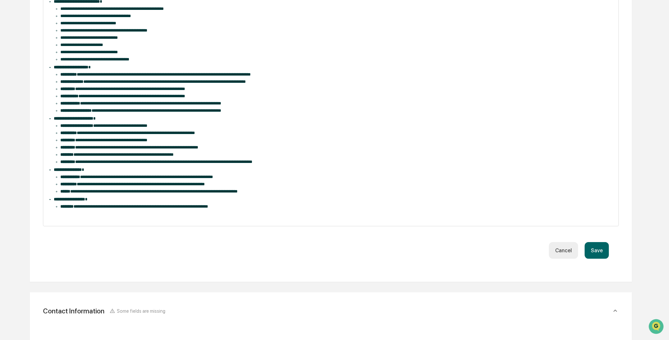
drag, startPoint x: 563, startPoint y: 261, endPoint x: 557, endPoint y: 260, distance: 6.3
click at [563, 259] on button "Cancel" at bounding box center [563, 250] width 29 height 17
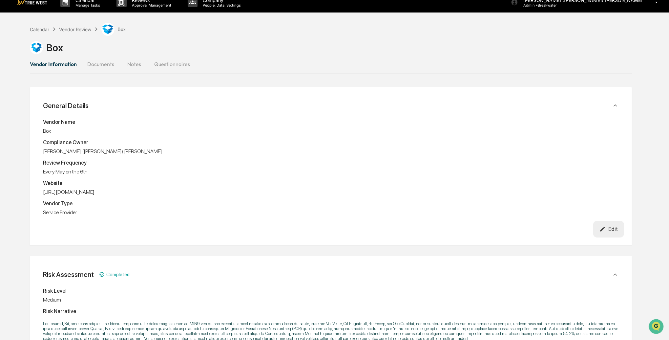
scroll to position [5, 0]
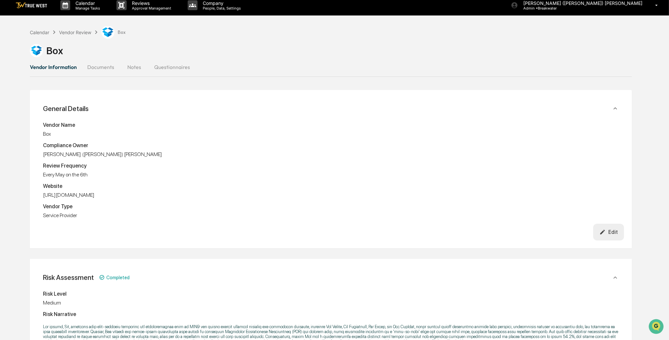
click at [610, 229] on div "Edit" at bounding box center [609, 232] width 18 height 6
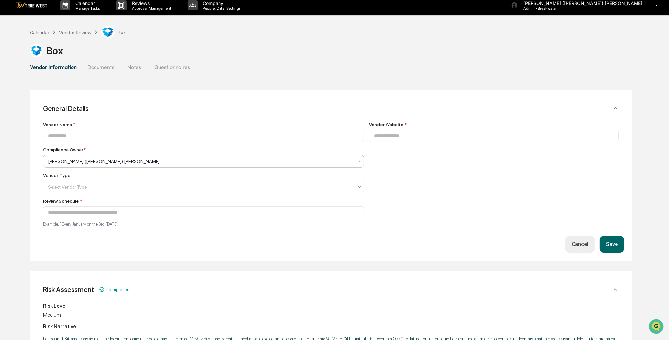
type input "***"
type input "**********"
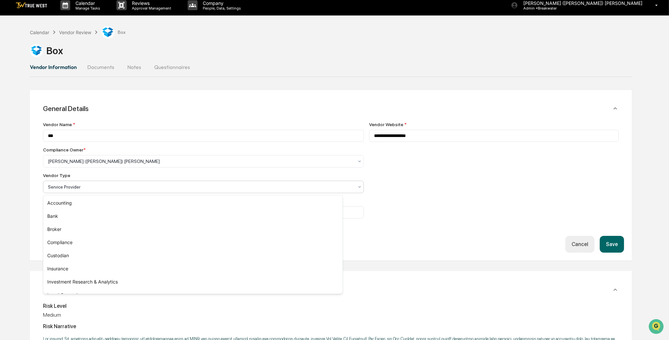
click at [95, 188] on div at bounding box center [201, 186] width 306 height 7
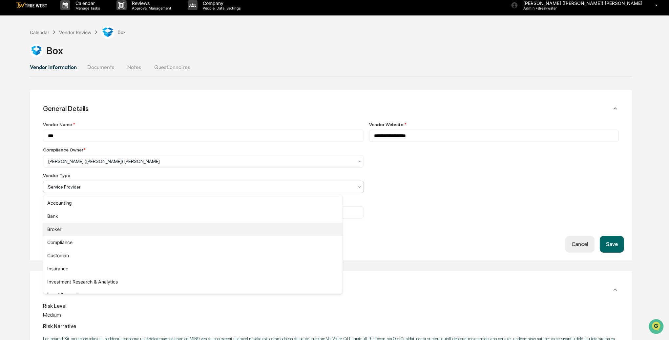
scroll to position [75, 0]
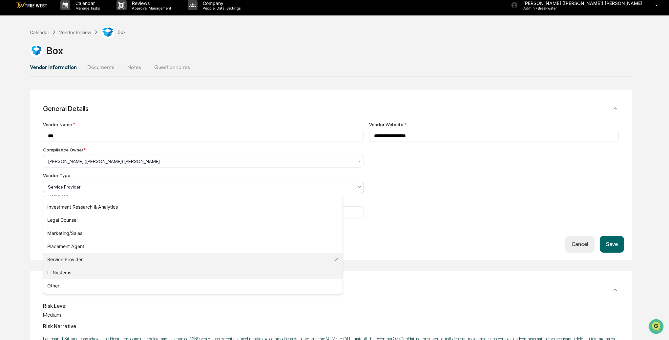
click at [70, 274] on div "IT Systems" at bounding box center [192, 272] width 299 height 13
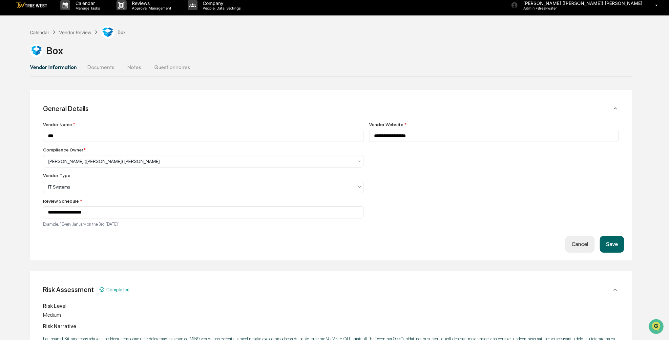
click at [613, 243] on button "Save" at bounding box center [612, 244] width 24 height 17
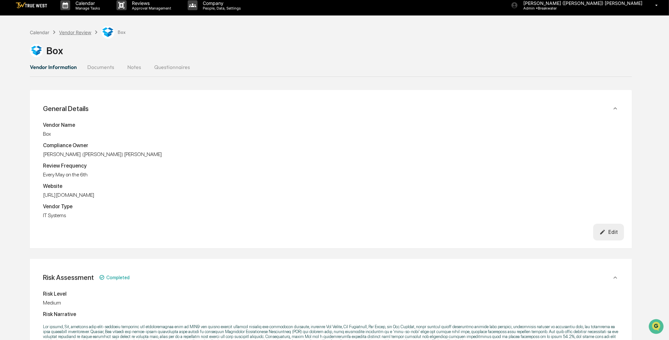
click at [70, 34] on div "Vendor Review" at bounding box center [75, 33] width 32 height 6
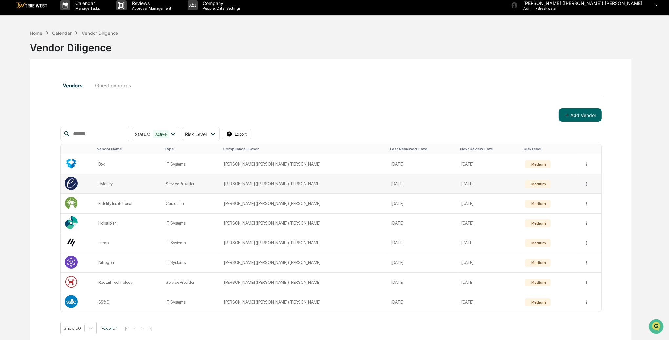
click at [206, 186] on td "Service Provider" at bounding box center [191, 184] width 58 height 20
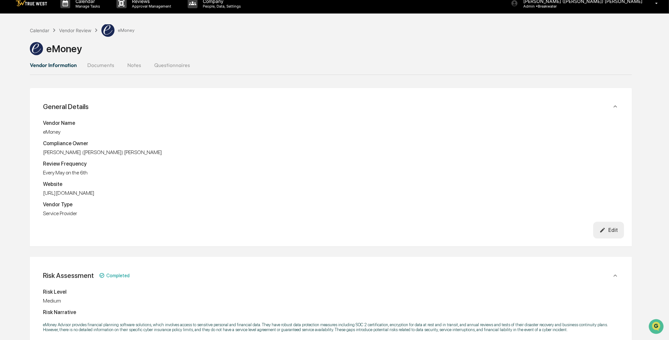
scroll to position [7, 0]
drag, startPoint x: 609, startPoint y: 230, endPoint x: 517, endPoint y: 231, distance: 91.6
click at [609, 230] on div "Edit" at bounding box center [609, 230] width 18 height 6
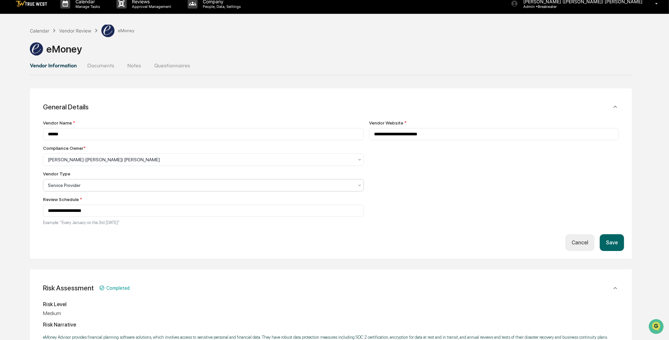
click at [128, 163] on div at bounding box center [201, 159] width 306 height 7
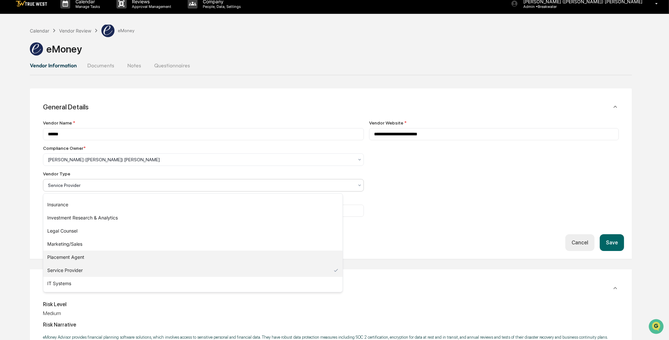
scroll to position [75, 0]
click at [85, 267] on div "IT Systems" at bounding box center [192, 270] width 299 height 13
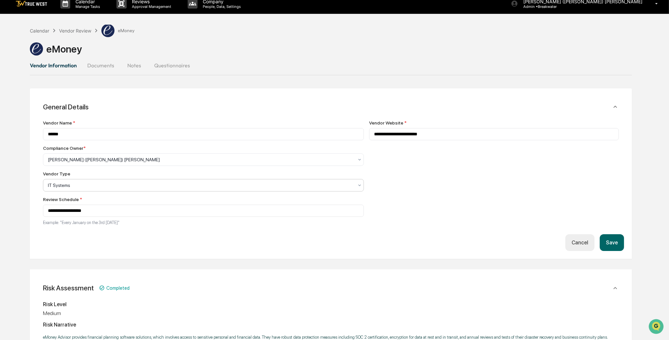
drag, startPoint x: 616, startPoint y: 243, endPoint x: 480, endPoint y: 216, distance: 138.9
click at [612, 242] on button "Save" at bounding box center [612, 242] width 24 height 17
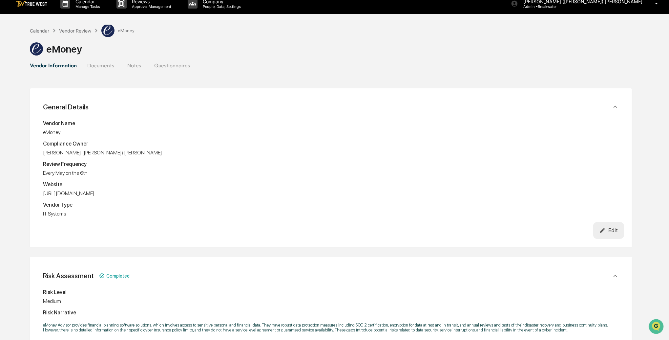
click at [75, 31] on div "Vendor Review" at bounding box center [75, 31] width 32 height 6
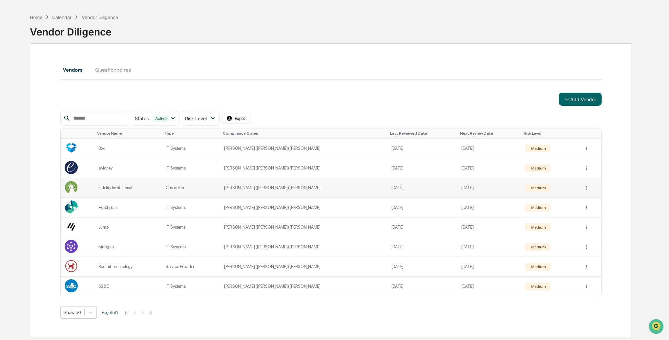
scroll to position [31, 0]
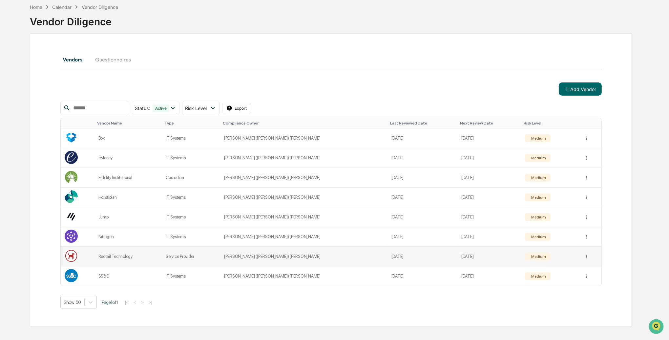
click at [131, 254] on div "Redtail Technology" at bounding box center [128, 256] width 60 height 5
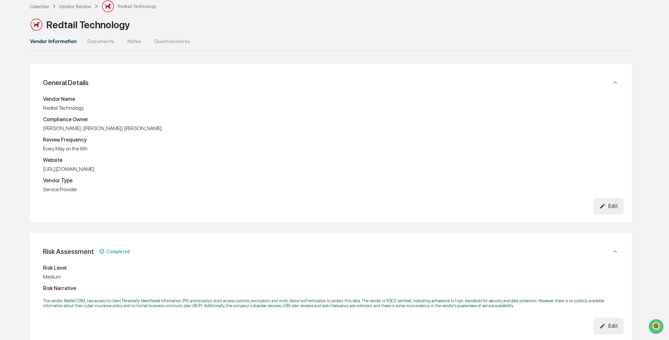
click at [607, 201] on button "Edit" at bounding box center [608, 206] width 31 height 17
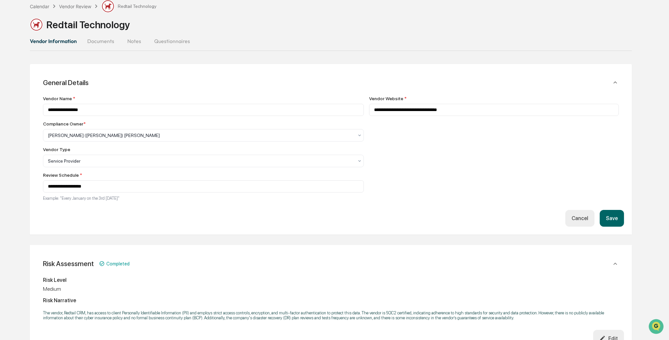
scroll to position [32, 0]
click at [91, 138] on div at bounding box center [201, 134] width 306 height 7
click at [91, 162] on div at bounding box center [201, 160] width 306 height 7
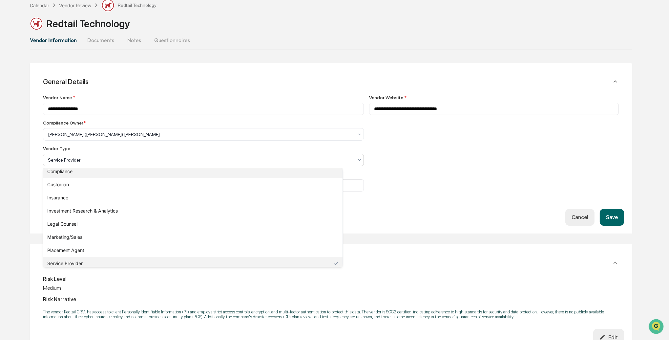
scroll to position [75, 0]
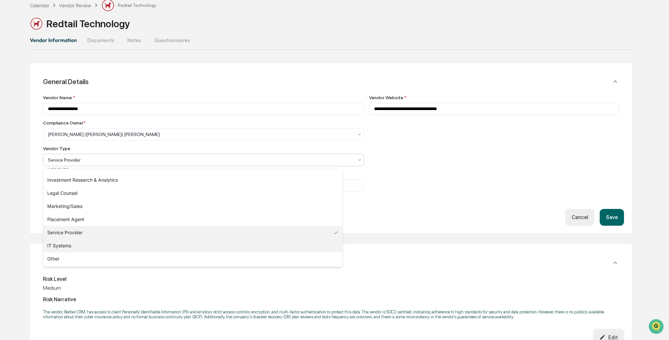
click at [73, 245] on div "IT Systems" at bounding box center [192, 245] width 299 height 13
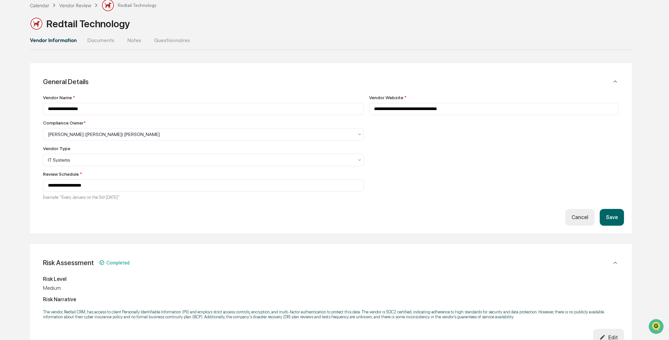
drag, startPoint x: 618, startPoint y: 217, endPoint x: 620, endPoint y: 221, distance: 4.6
click at [618, 217] on button "Save" at bounding box center [612, 217] width 24 height 17
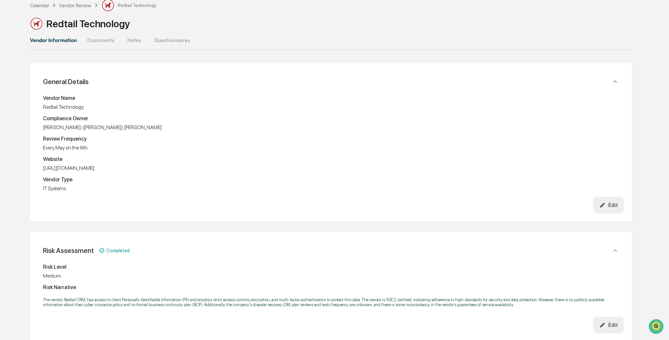
scroll to position [0, 0]
